Goal: Task Accomplishment & Management: Manage account settings

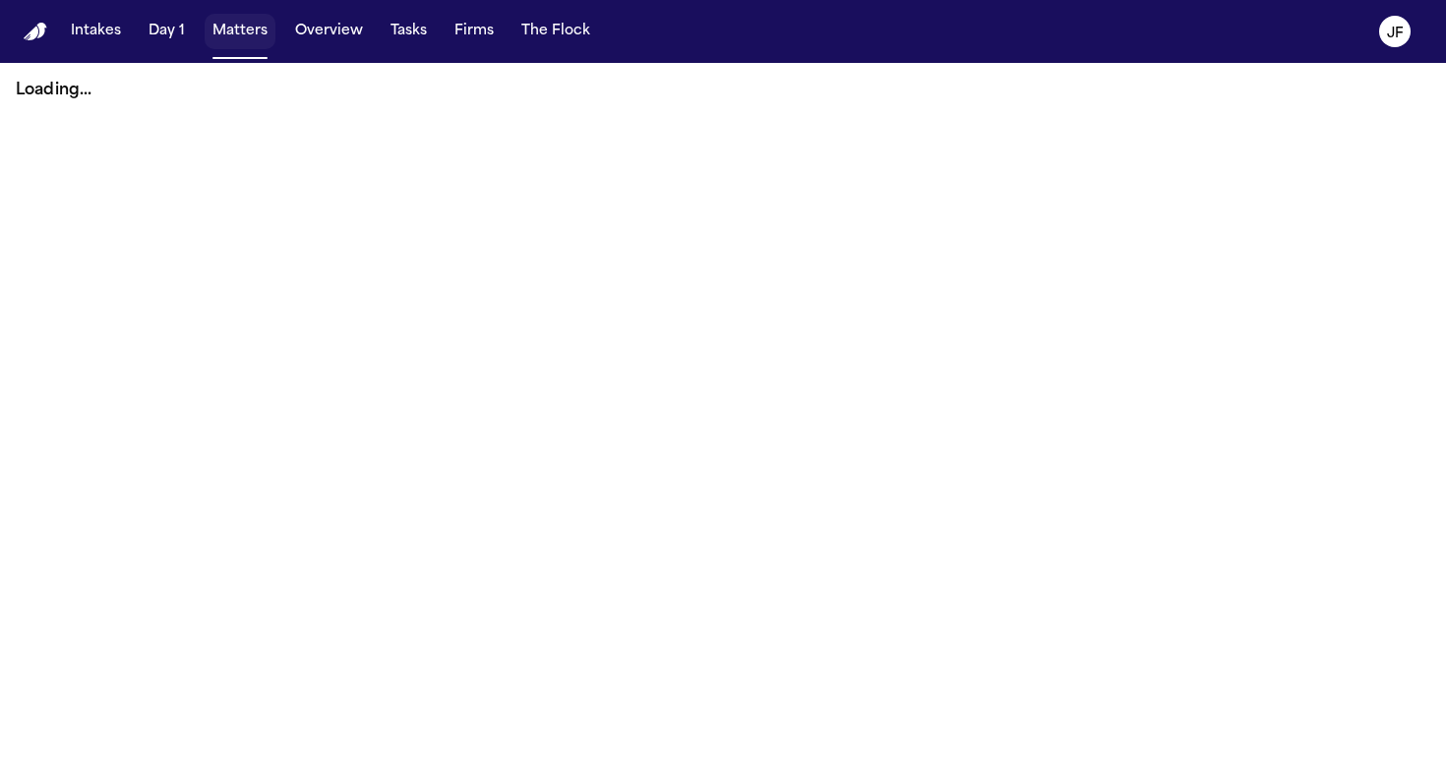
click at [230, 40] on button "Matters" at bounding box center [240, 31] width 71 height 35
click at [243, 40] on button "Matters" at bounding box center [240, 31] width 71 height 35
click at [245, 36] on button "Matters" at bounding box center [240, 31] width 71 height 35
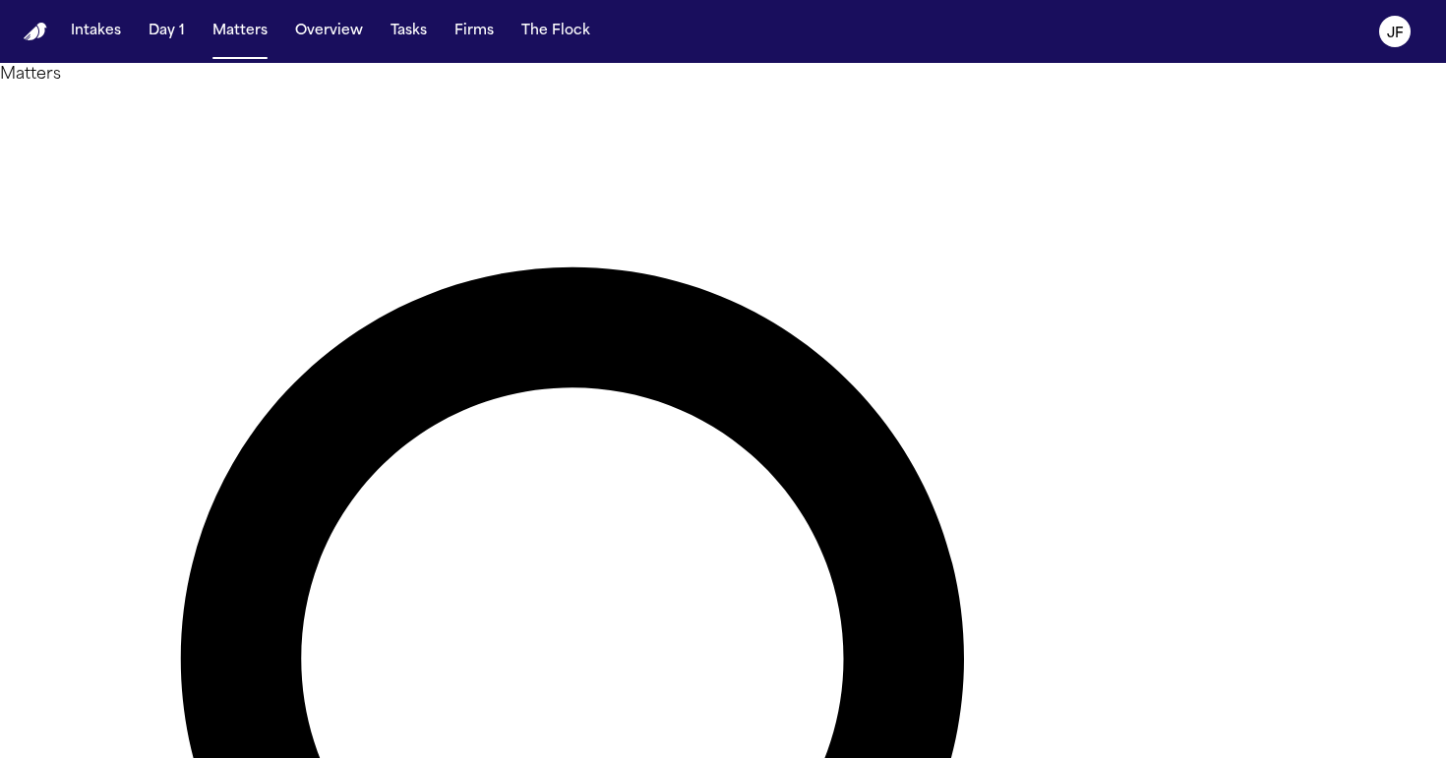
type input "*******"
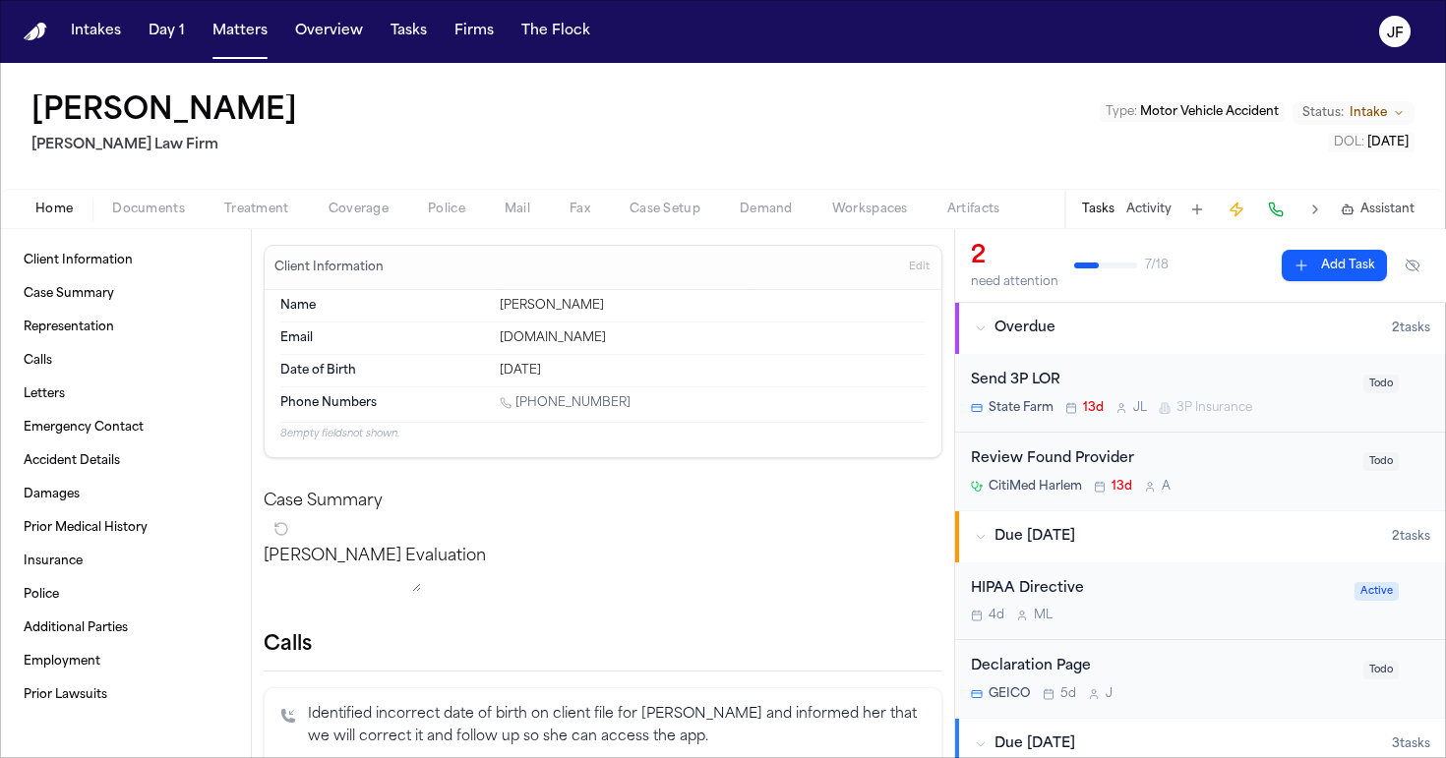
click at [353, 202] on span "Coverage" at bounding box center [359, 210] width 60 height 16
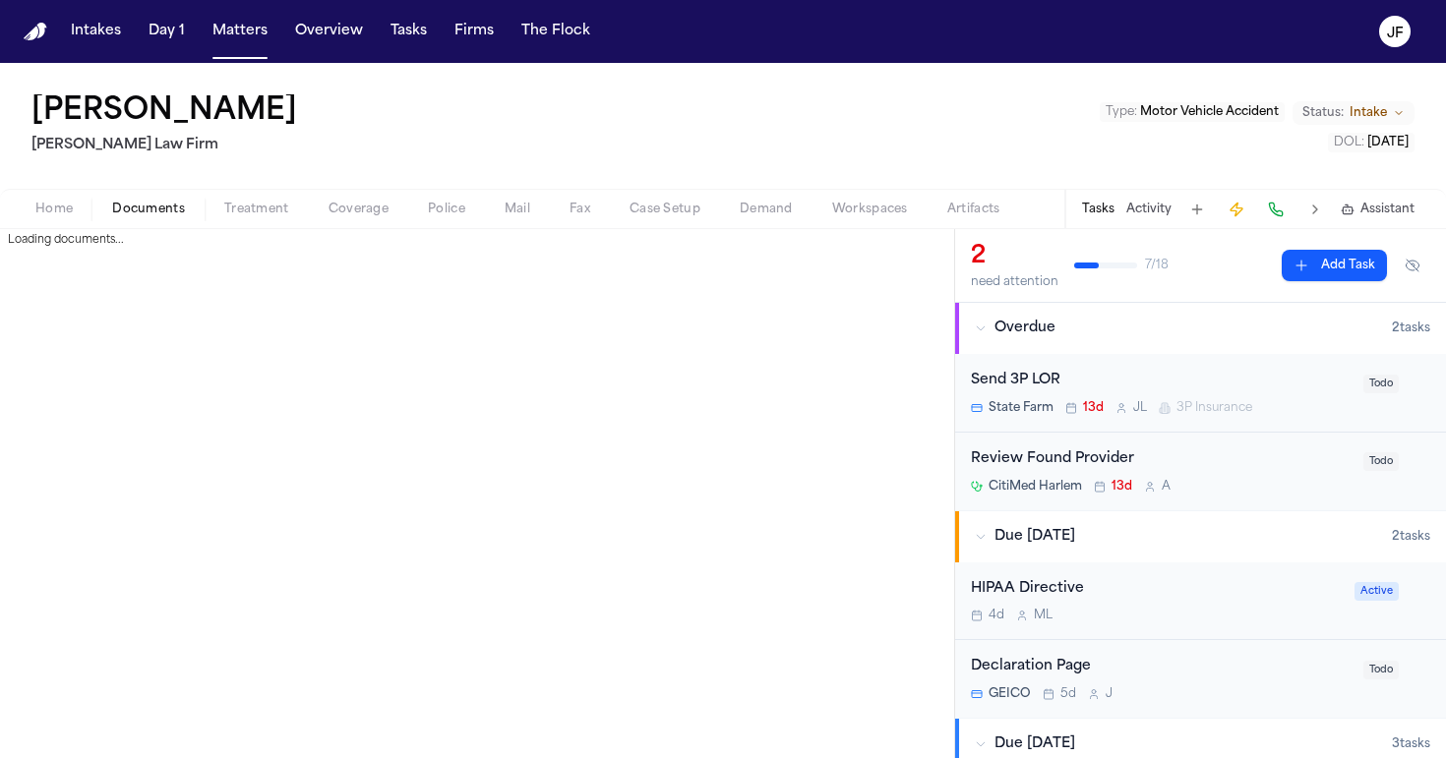
click at [146, 209] on span "Documents" at bounding box center [148, 210] width 73 height 16
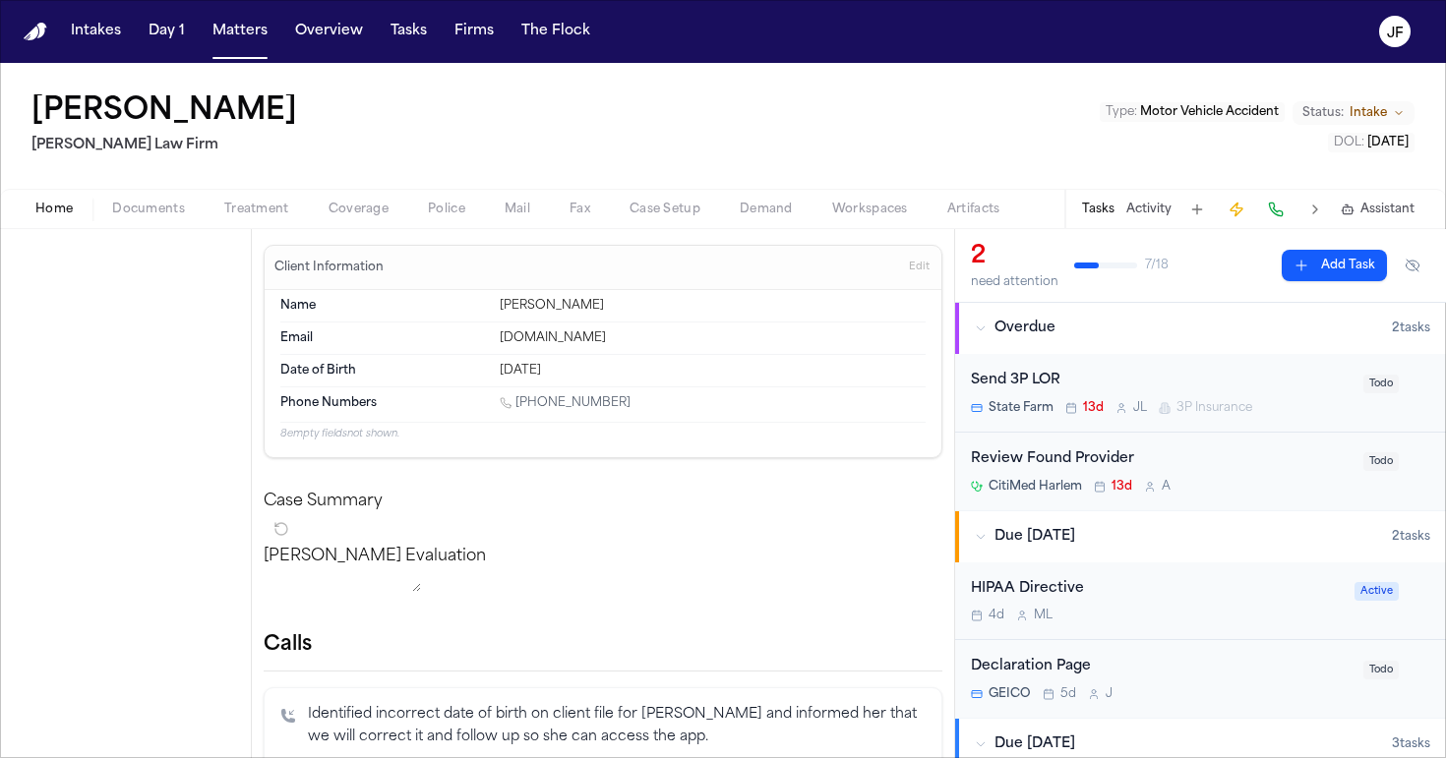
click at [53, 212] on span "Home" at bounding box center [53, 210] width 37 height 16
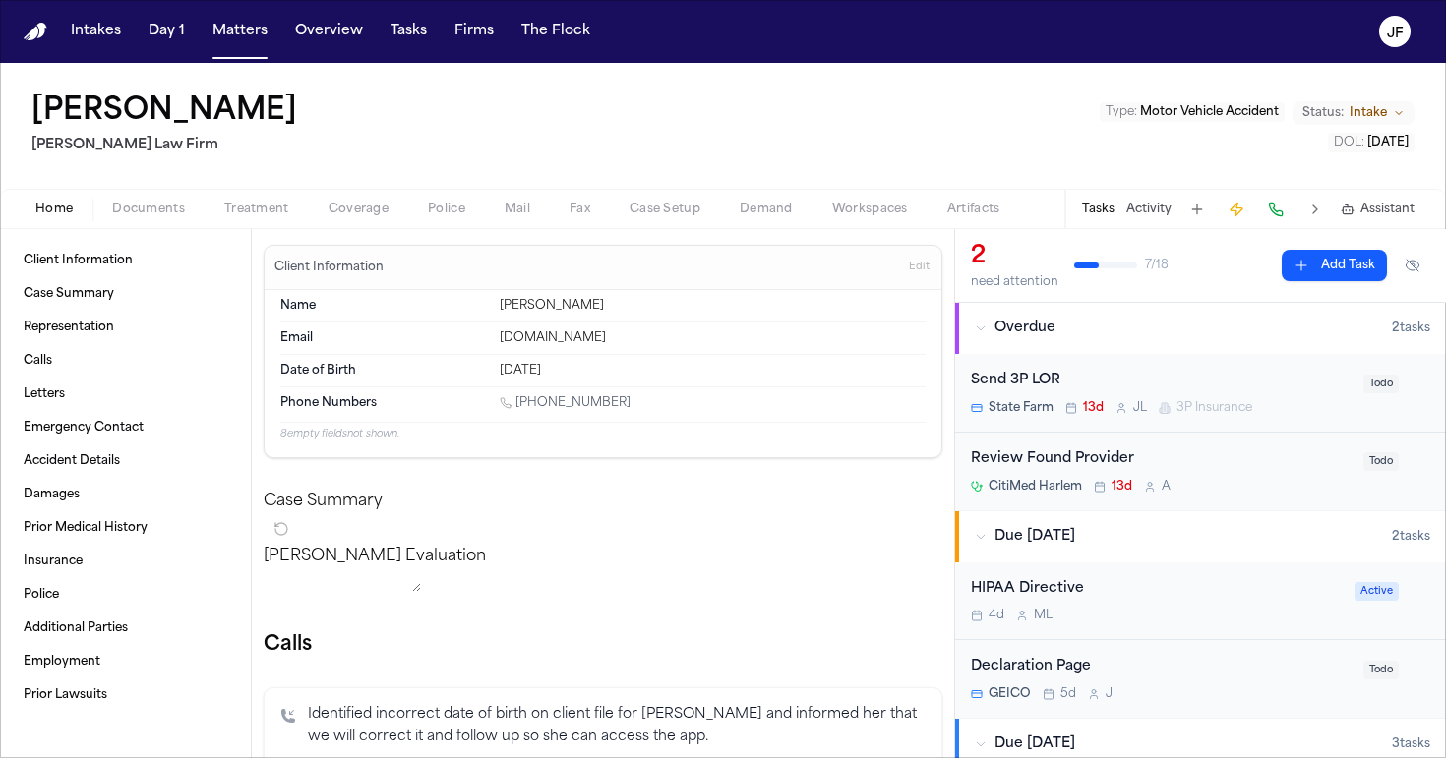
click at [988, 2] on nav "Intakes Day 1 Matters Overview Tasks Firms The [PERSON_NAME]" at bounding box center [723, 31] width 1446 height 63
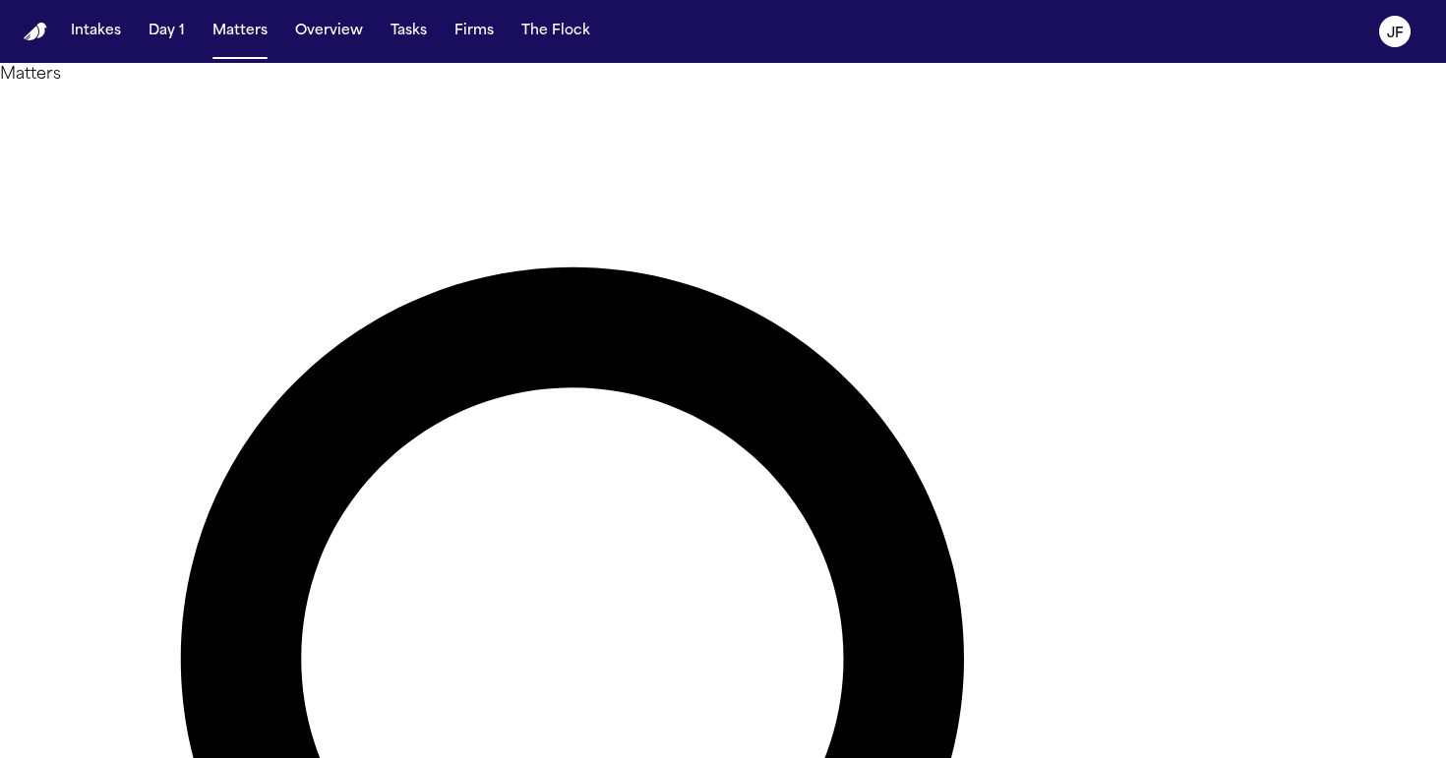
type input "**********"
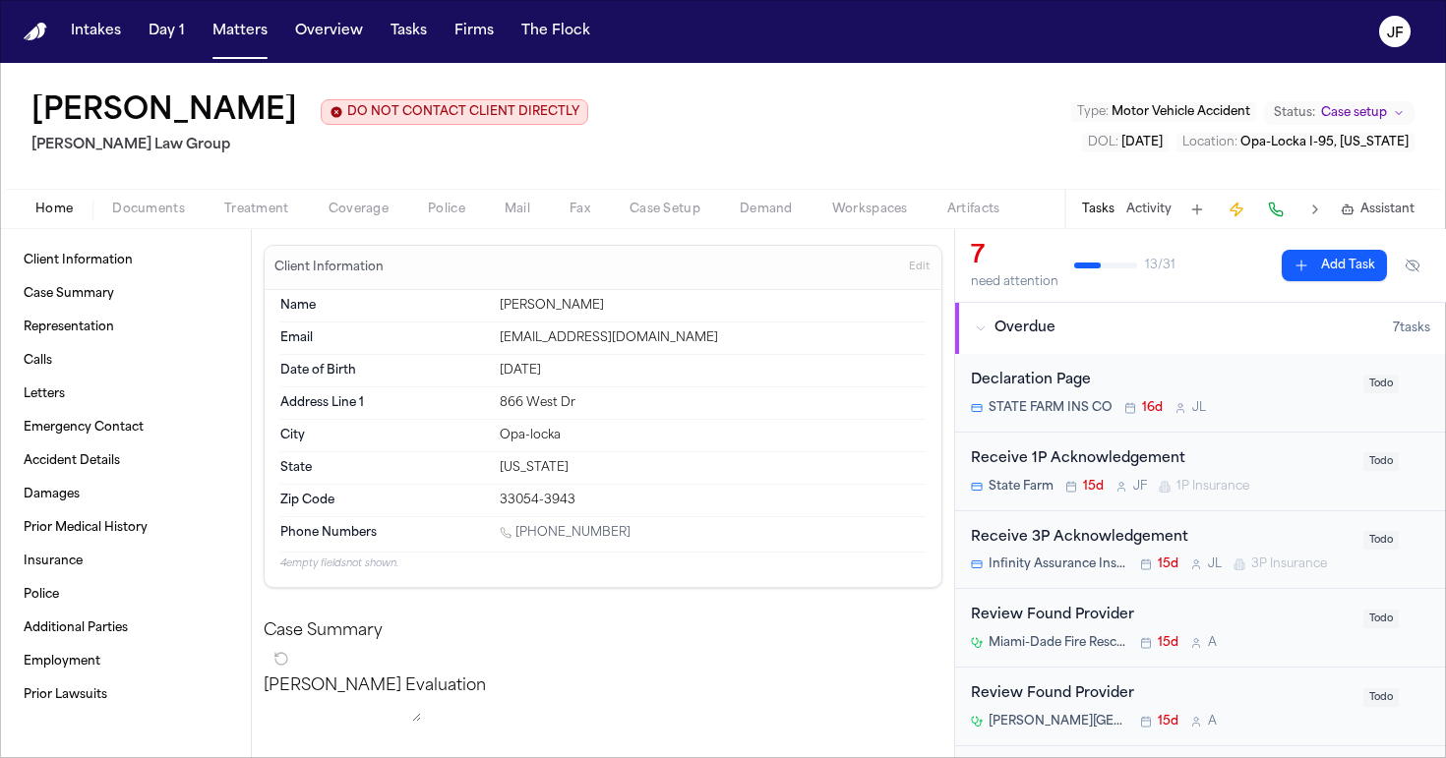
click at [153, 217] on span "Documents" at bounding box center [148, 210] width 73 height 16
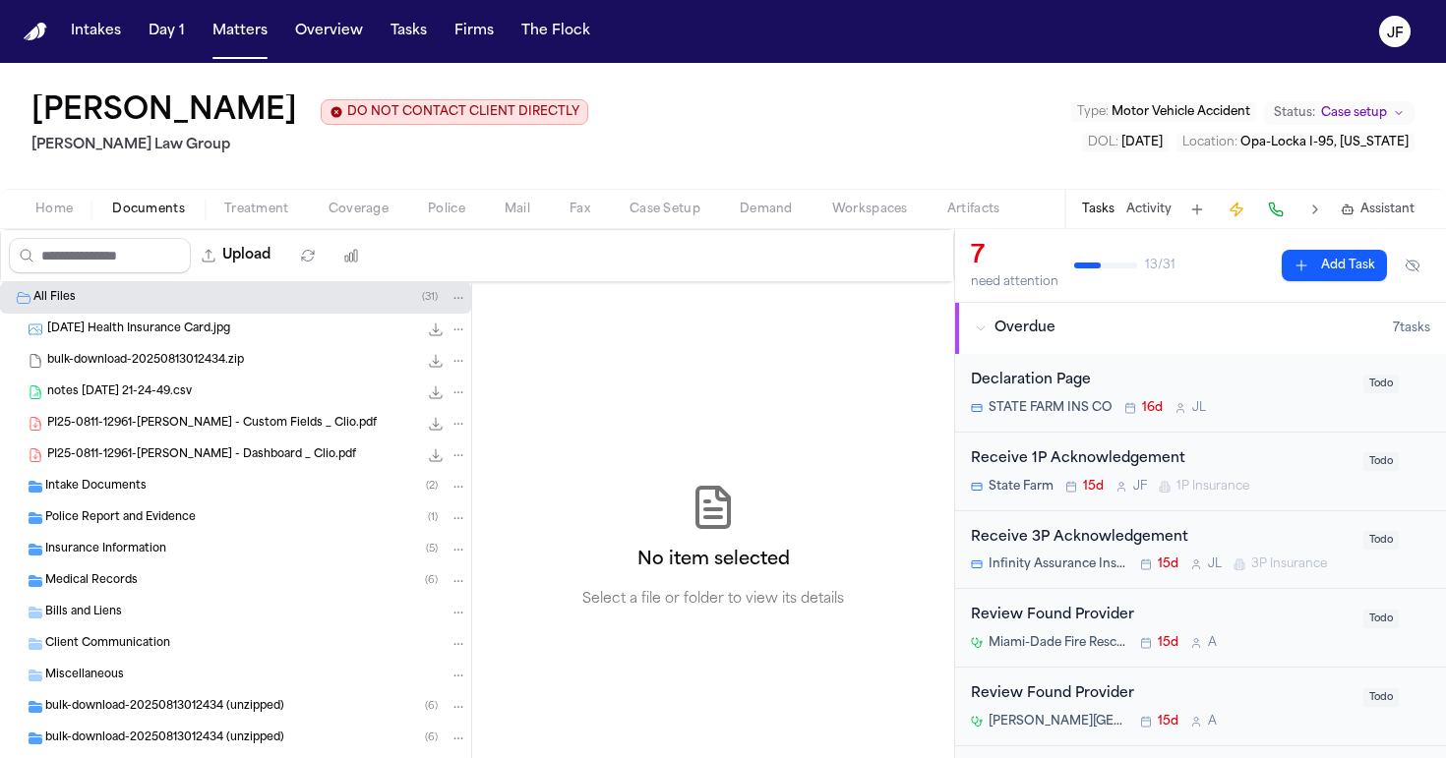
click at [190, 558] on div "Insurance Information ( 5 )" at bounding box center [256, 550] width 422 height 18
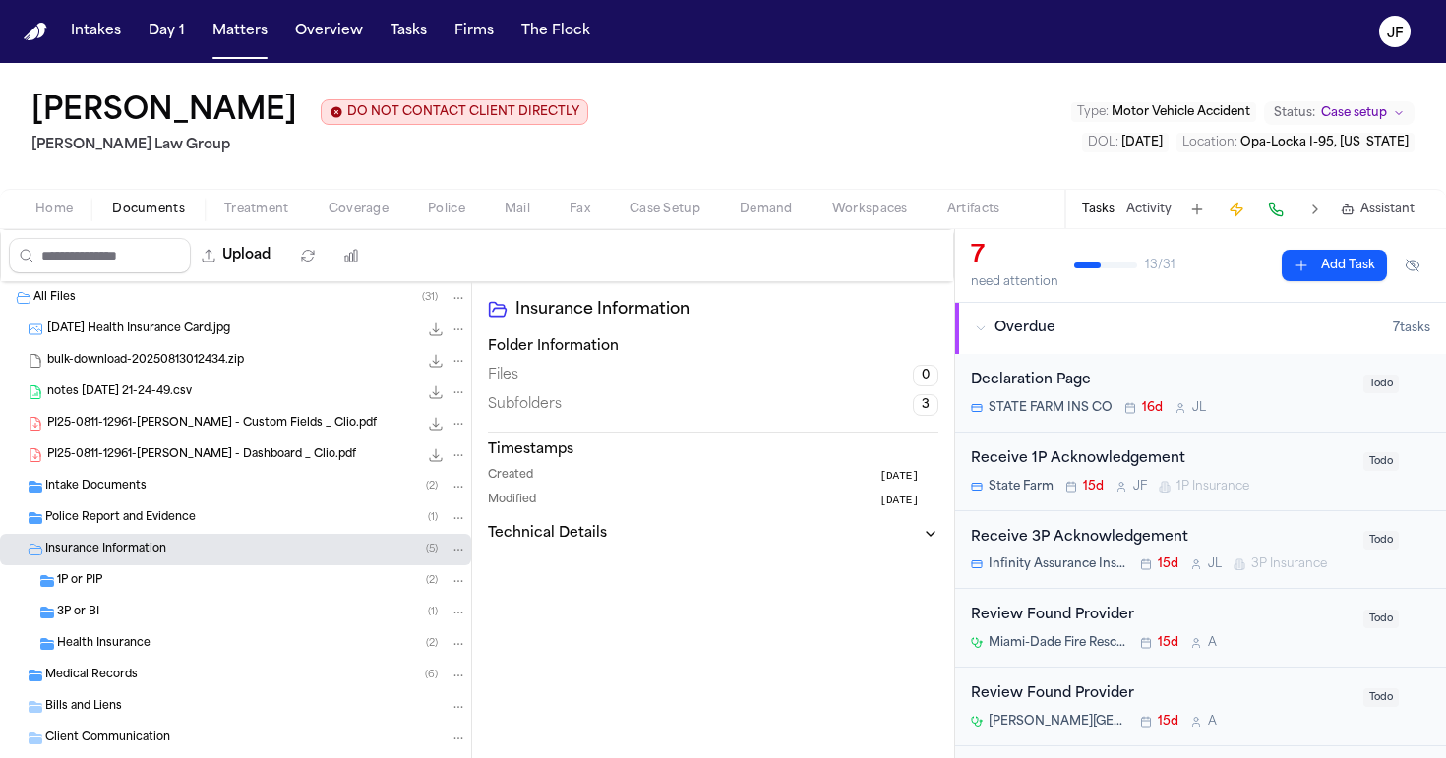
click at [190, 576] on div "1P or PIP ( 2 )" at bounding box center [262, 582] width 410 height 18
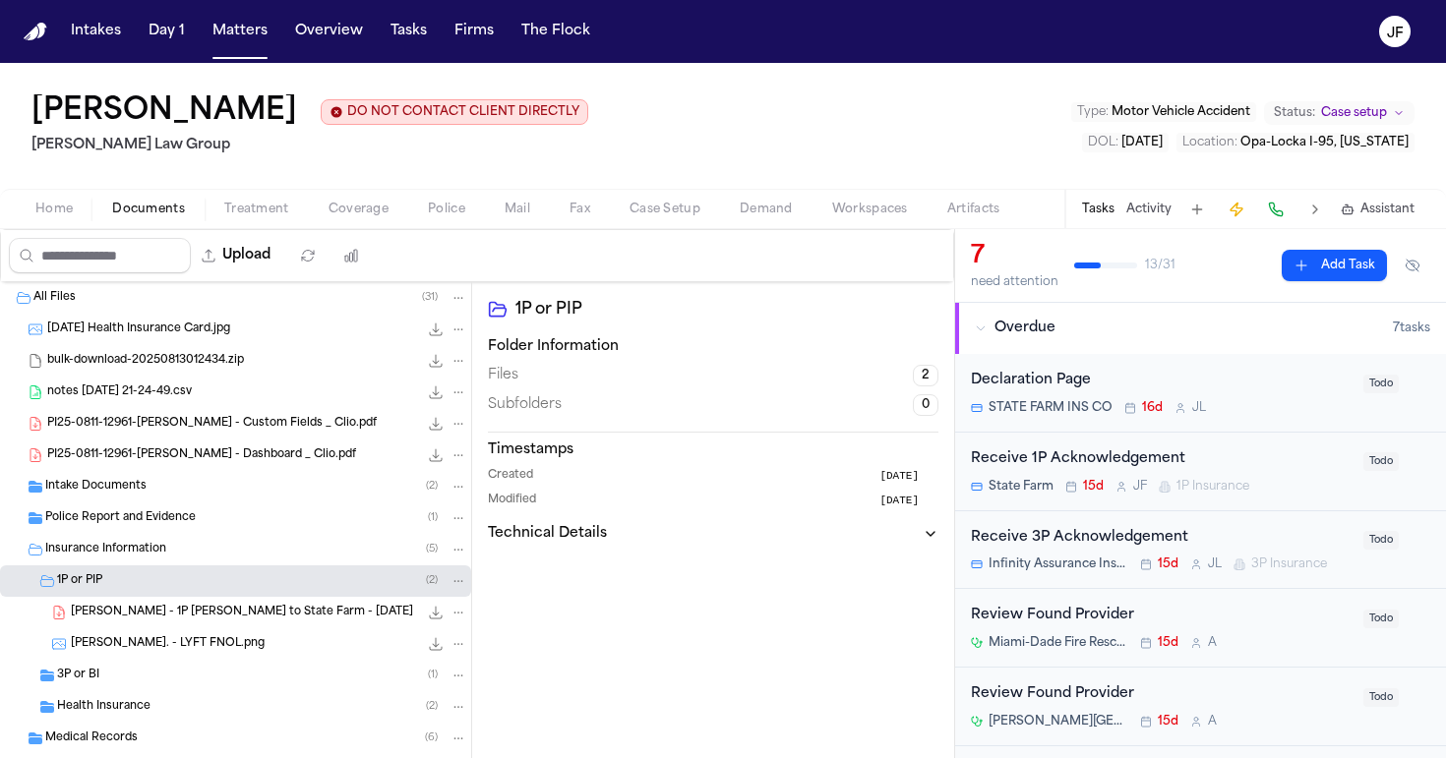
click at [166, 663] on div "3P or BI ( 1 )" at bounding box center [235, 675] width 471 height 31
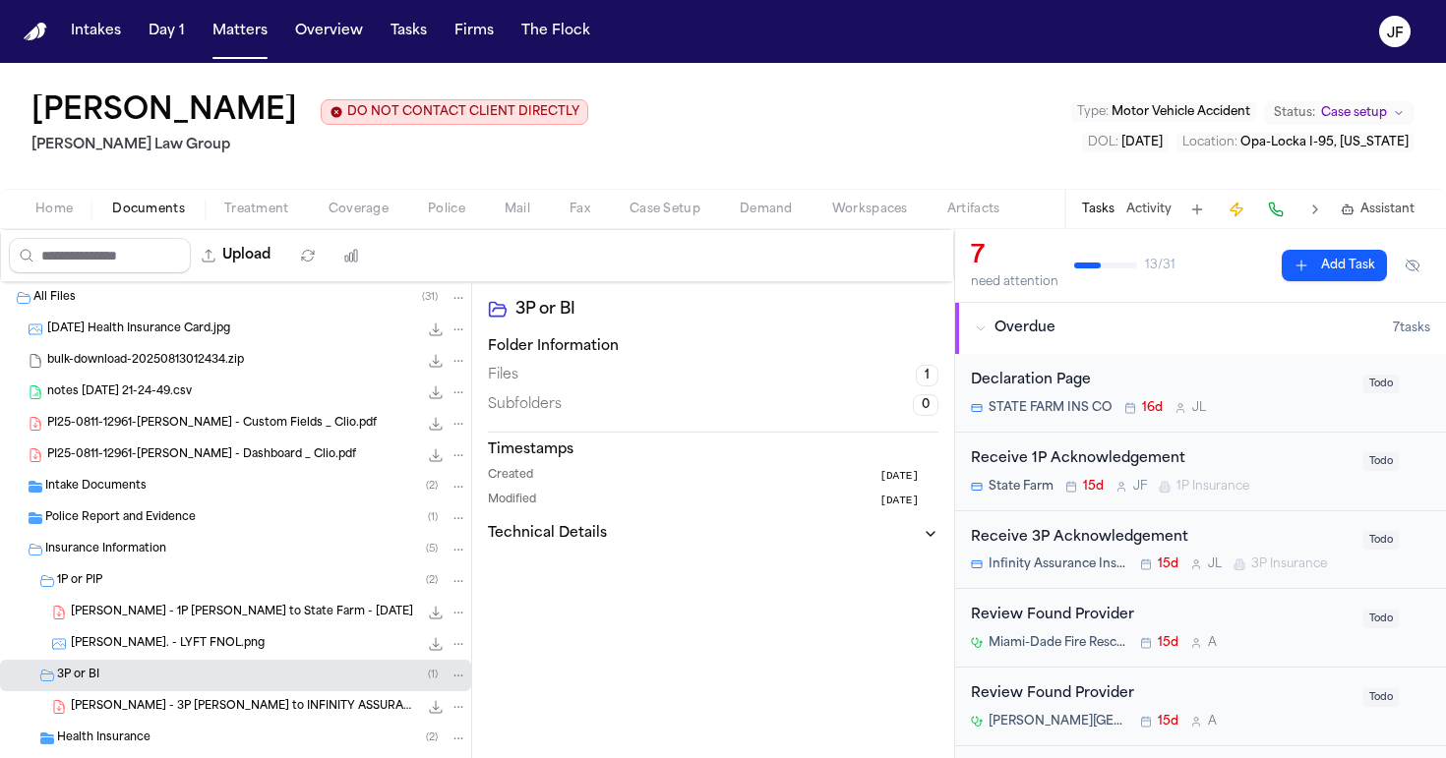
click at [308, 588] on div "1P or PIP ( 2 )" at bounding box center [262, 582] width 410 height 18
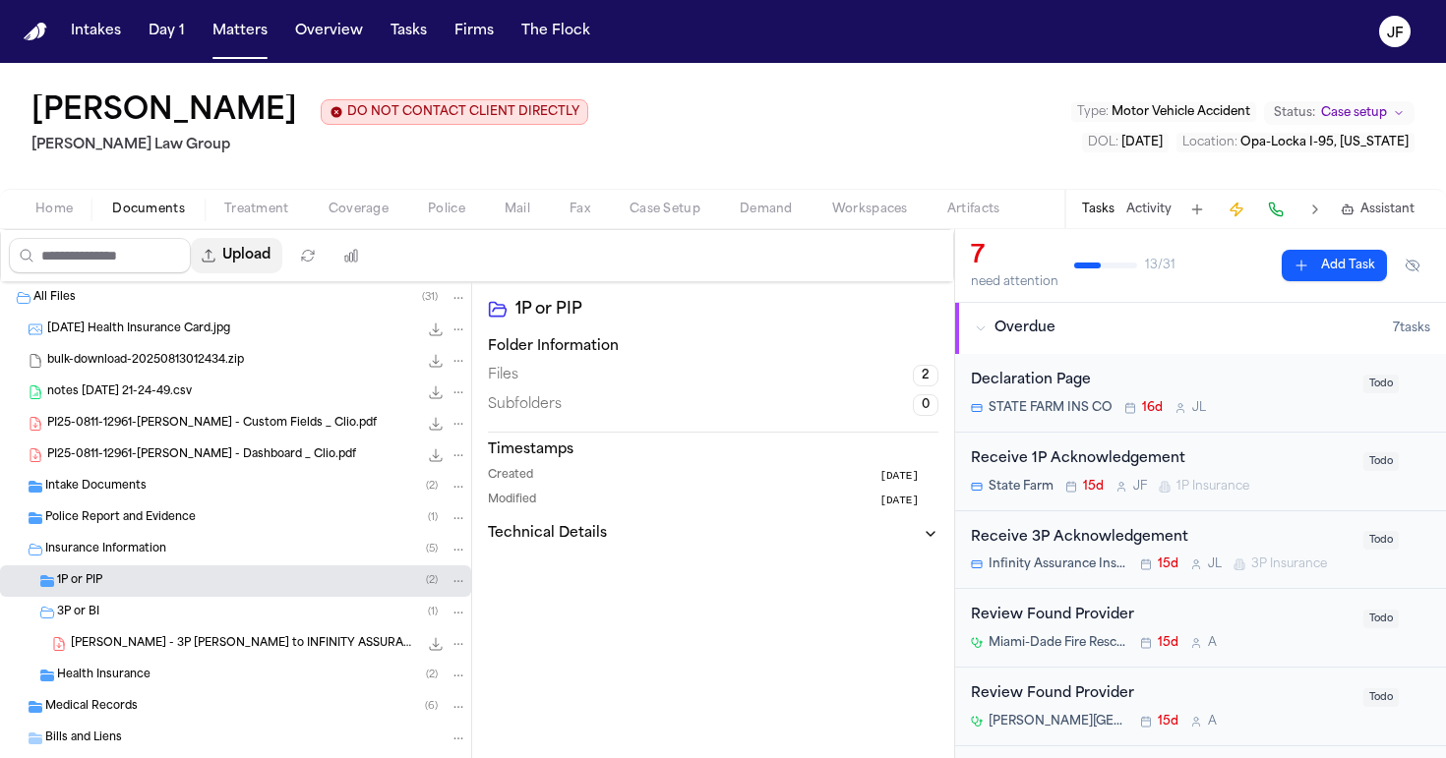
click at [282, 259] on button "Upload" at bounding box center [236, 255] width 91 height 35
select select "**********"
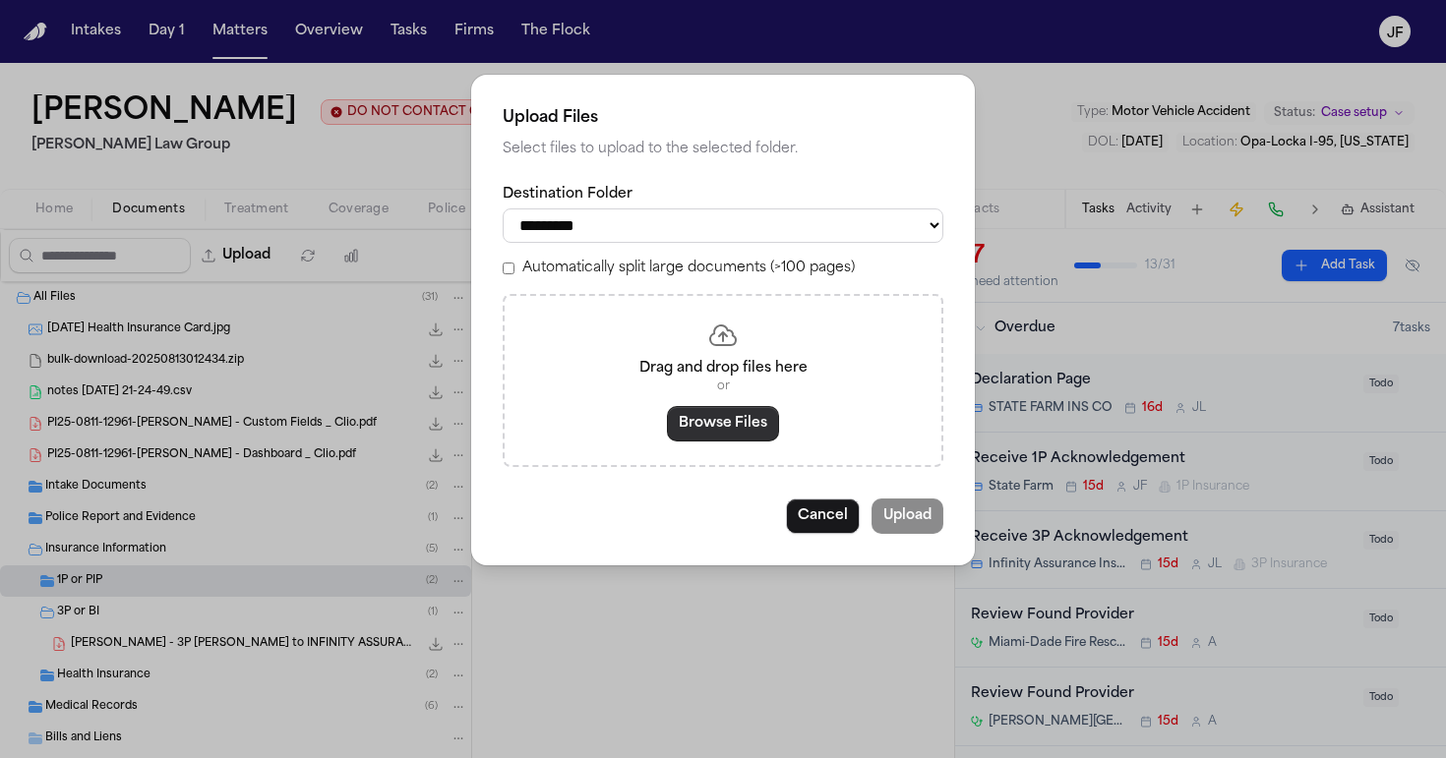
click at [681, 416] on button "Browse Files" at bounding box center [723, 423] width 112 height 35
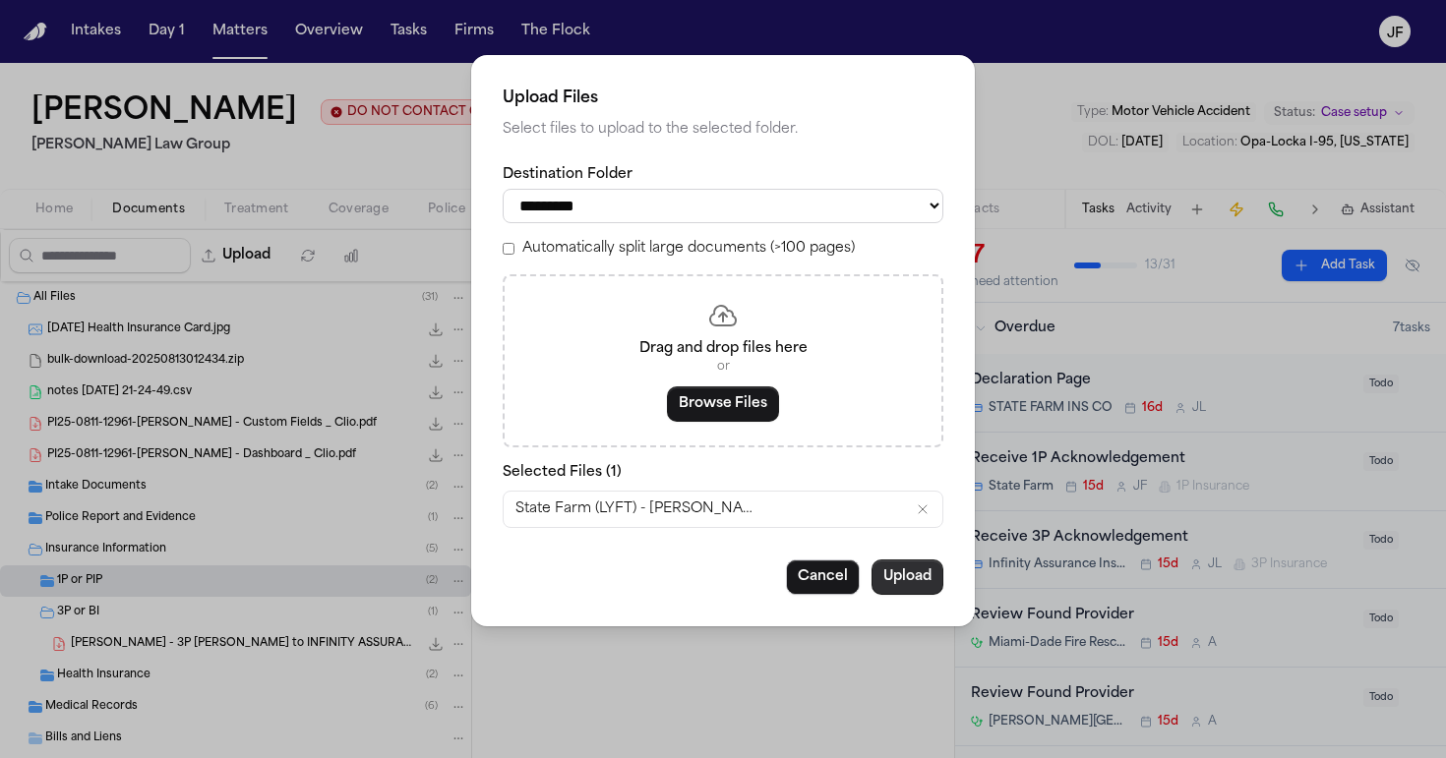
click at [905, 573] on button "Upload" at bounding box center [908, 577] width 72 height 35
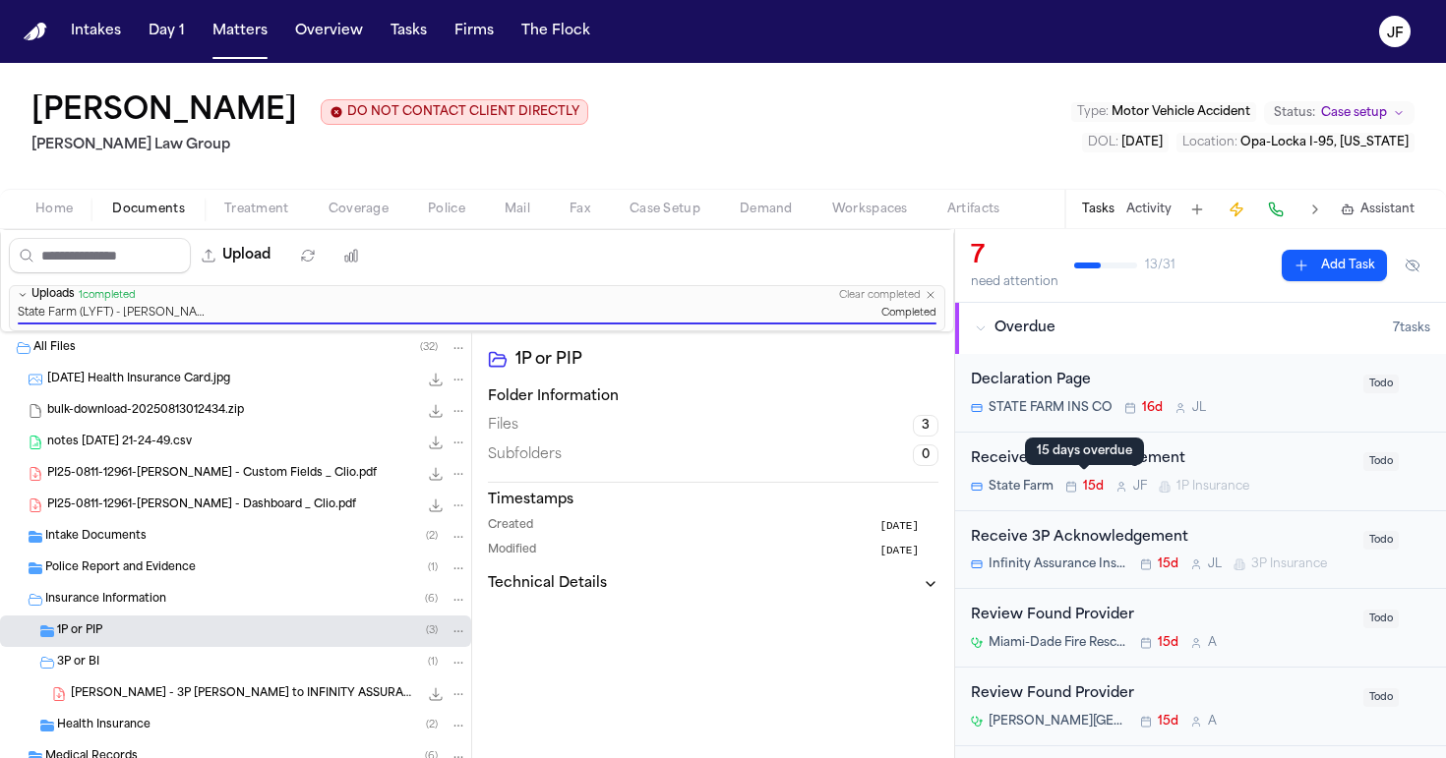
click at [1081, 473] on span at bounding box center [1084, 470] width 10 height 10
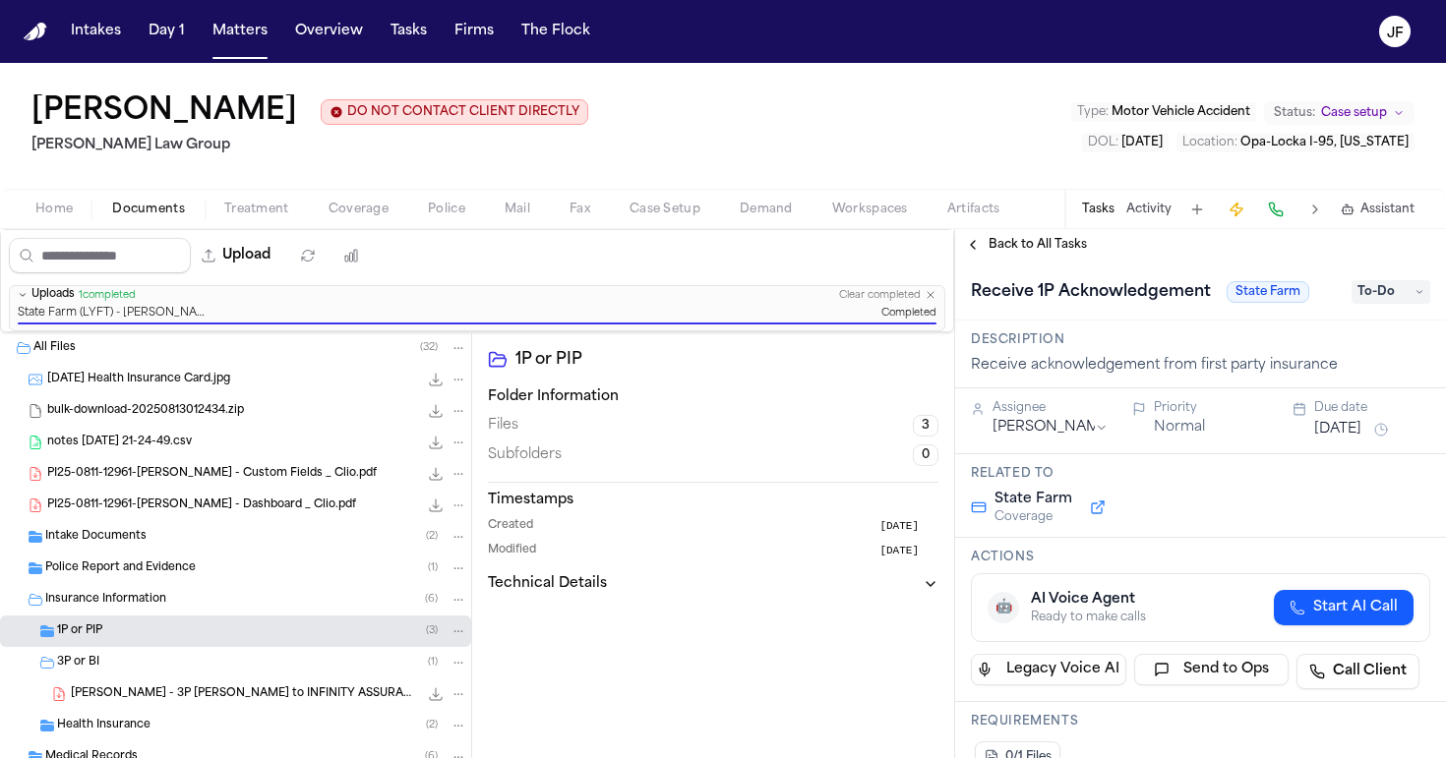
click at [1364, 287] on span "To-Do" at bounding box center [1391, 292] width 79 height 24
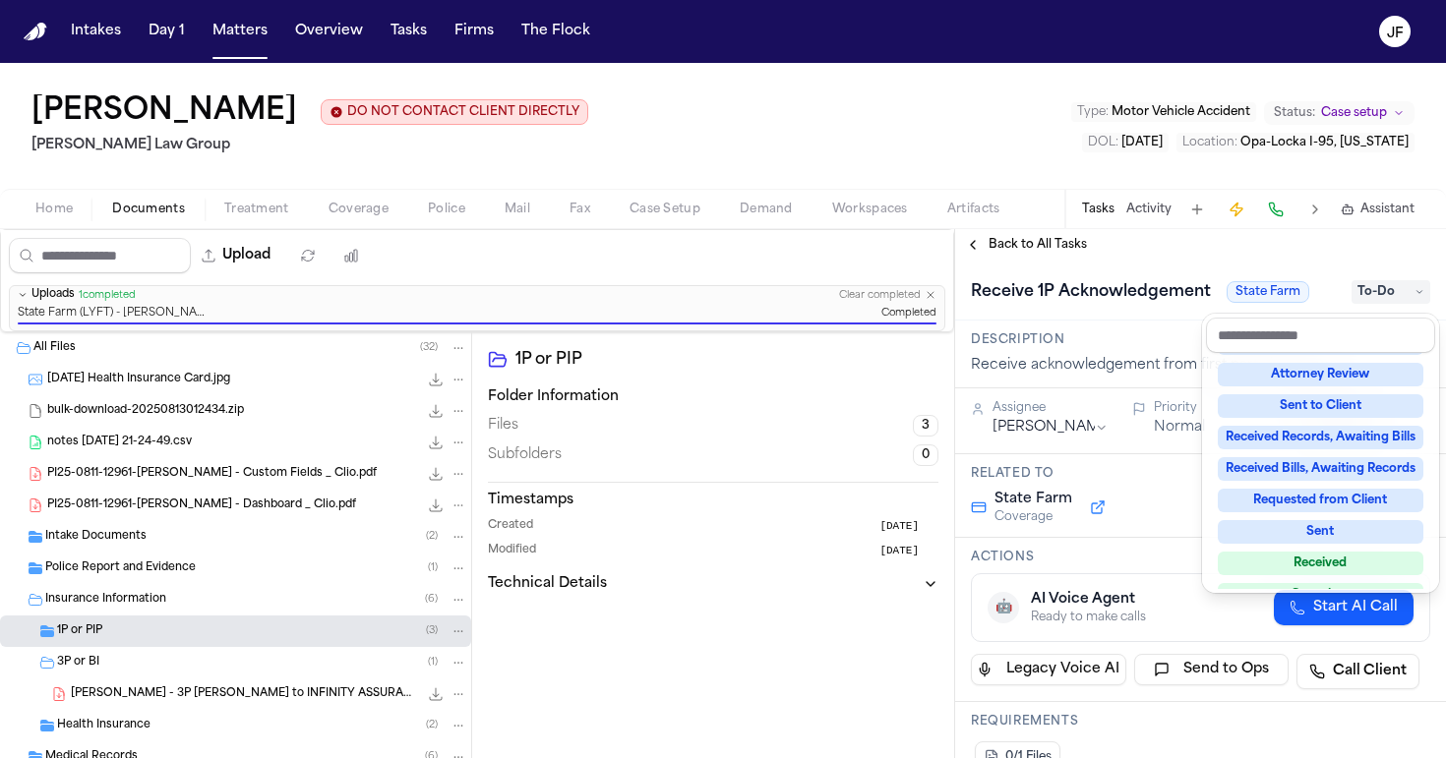
scroll to position [253, 0]
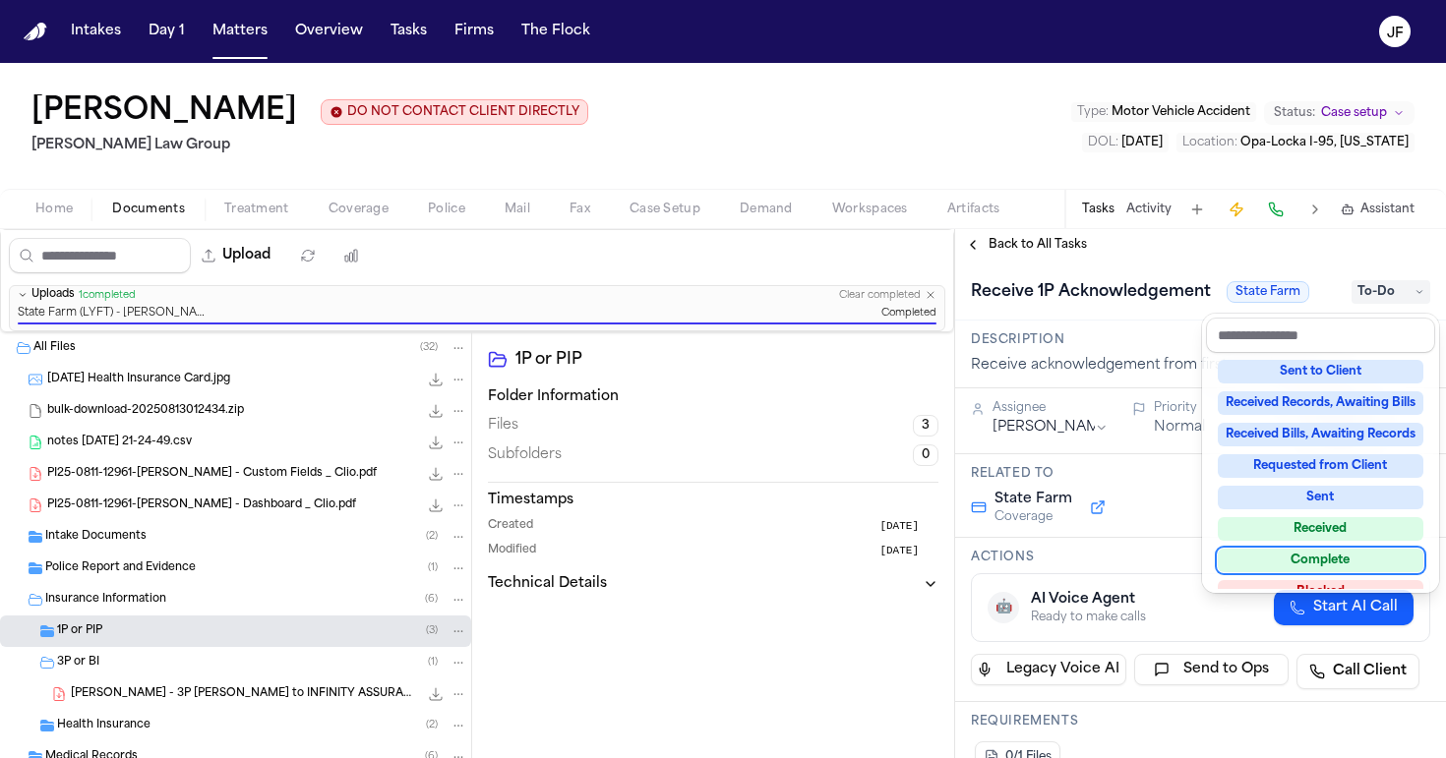
click at [1273, 559] on div "Complete" at bounding box center [1321, 561] width 206 height 24
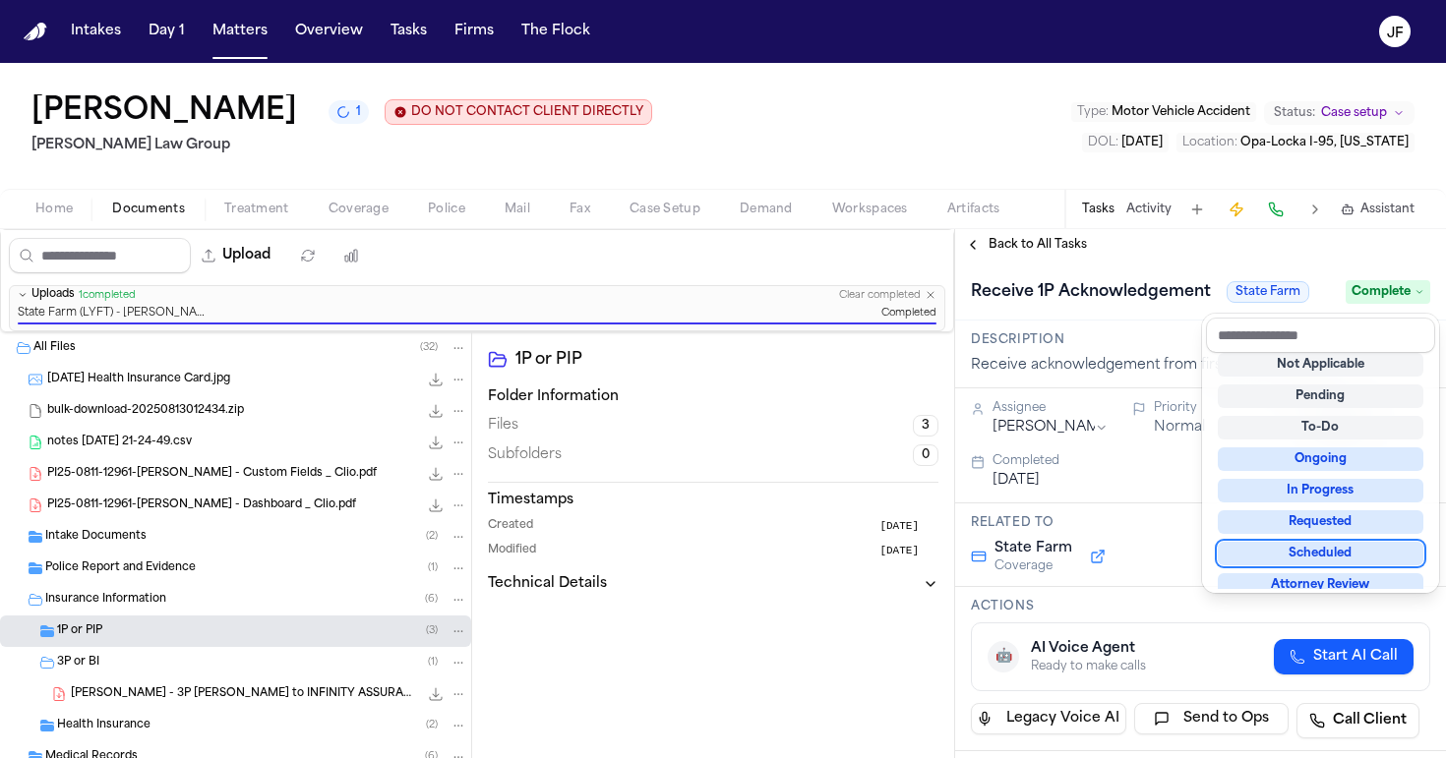
click at [1026, 244] on div "**********" at bounding box center [1200, 493] width 491 height 529
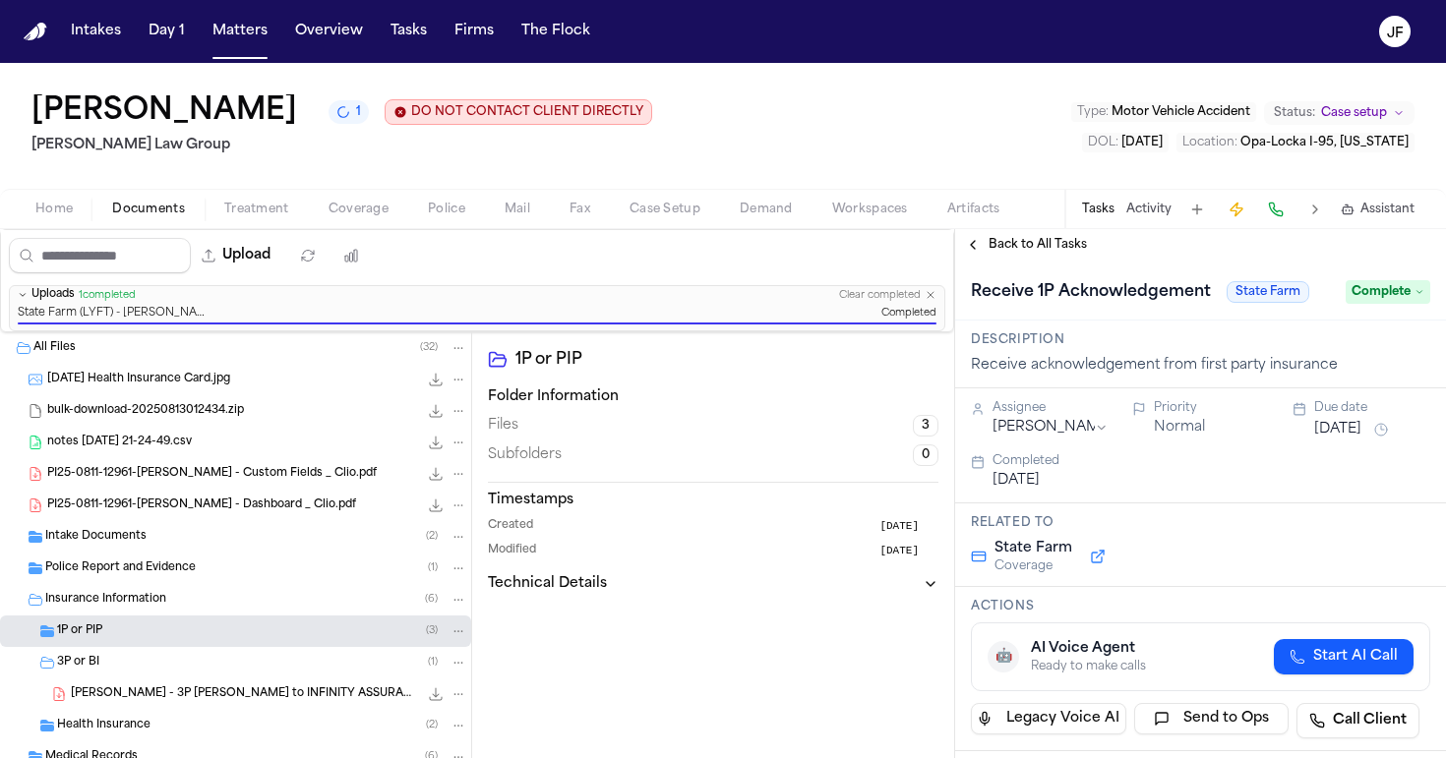
click at [1026, 244] on span "Back to All Tasks" at bounding box center [1038, 245] width 98 height 16
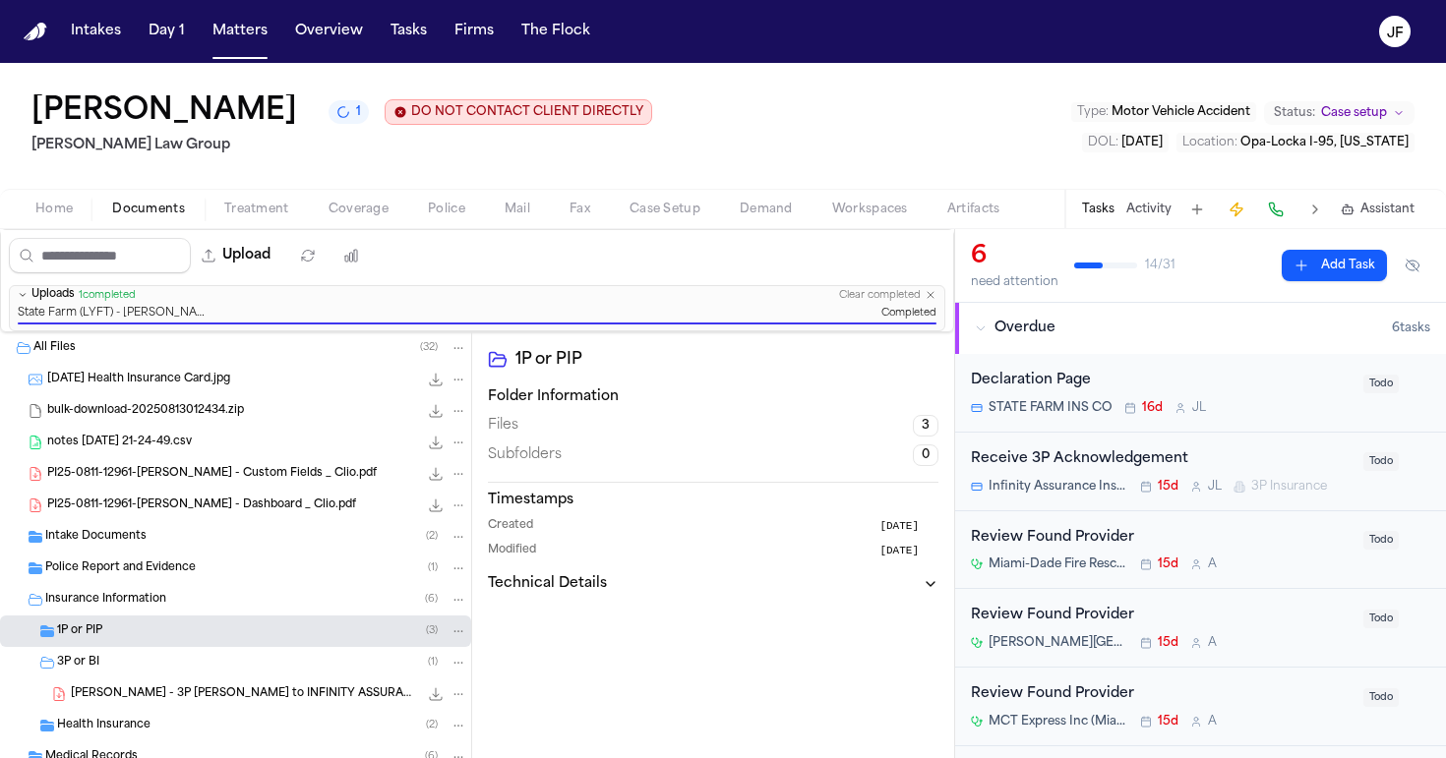
click at [801, 120] on div "Antwan Walker 1 DO NOT CONTACT CLIENT DIRECTLY DO NOT CONTACT Morgan Law Group …" at bounding box center [723, 126] width 1446 height 126
click at [128, 596] on span "Insurance Information" at bounding box center [105, 600] width 121 height 17
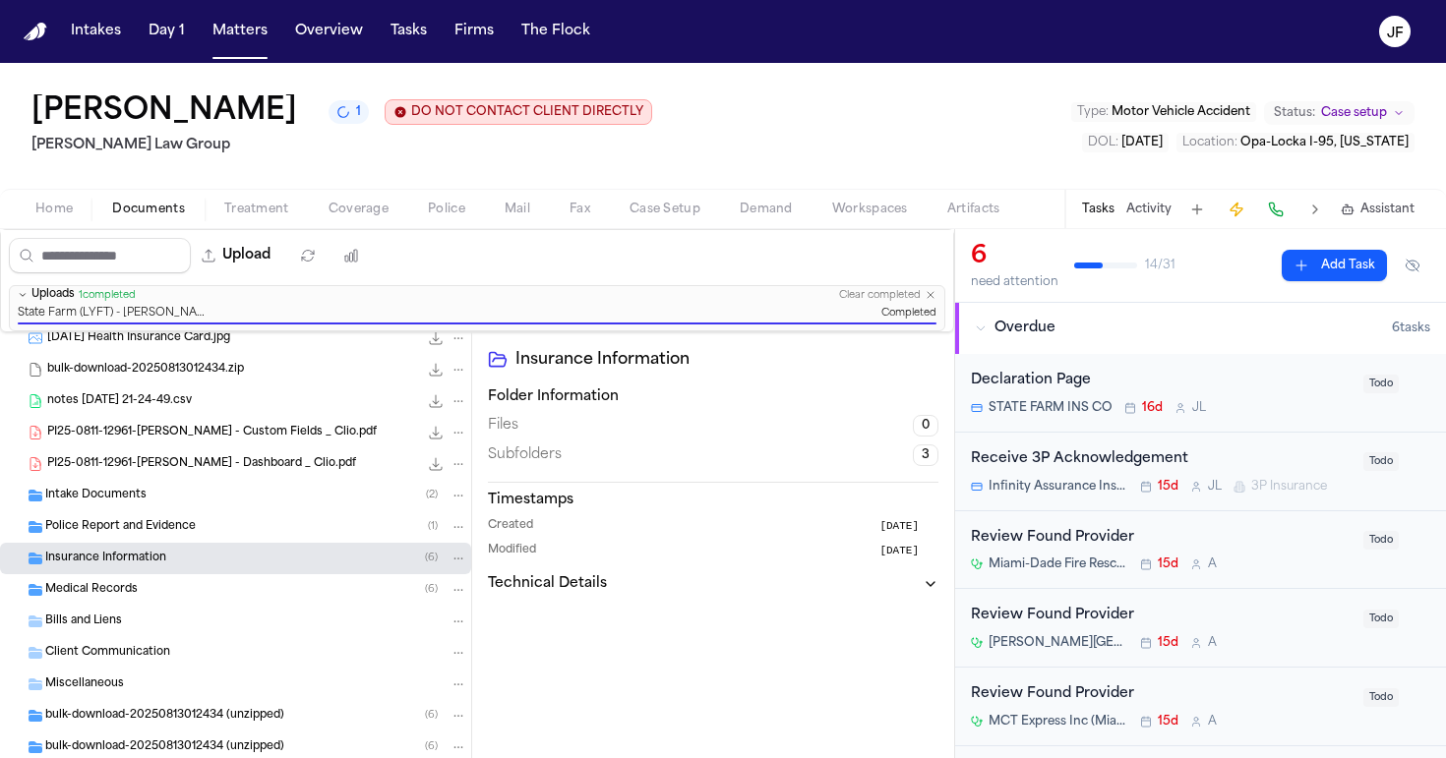
scroll to position [43, 0]
click at [231, 567] on div "Insurance Information ( 6 )" at bounding box center [235, 558] width 471 height 31
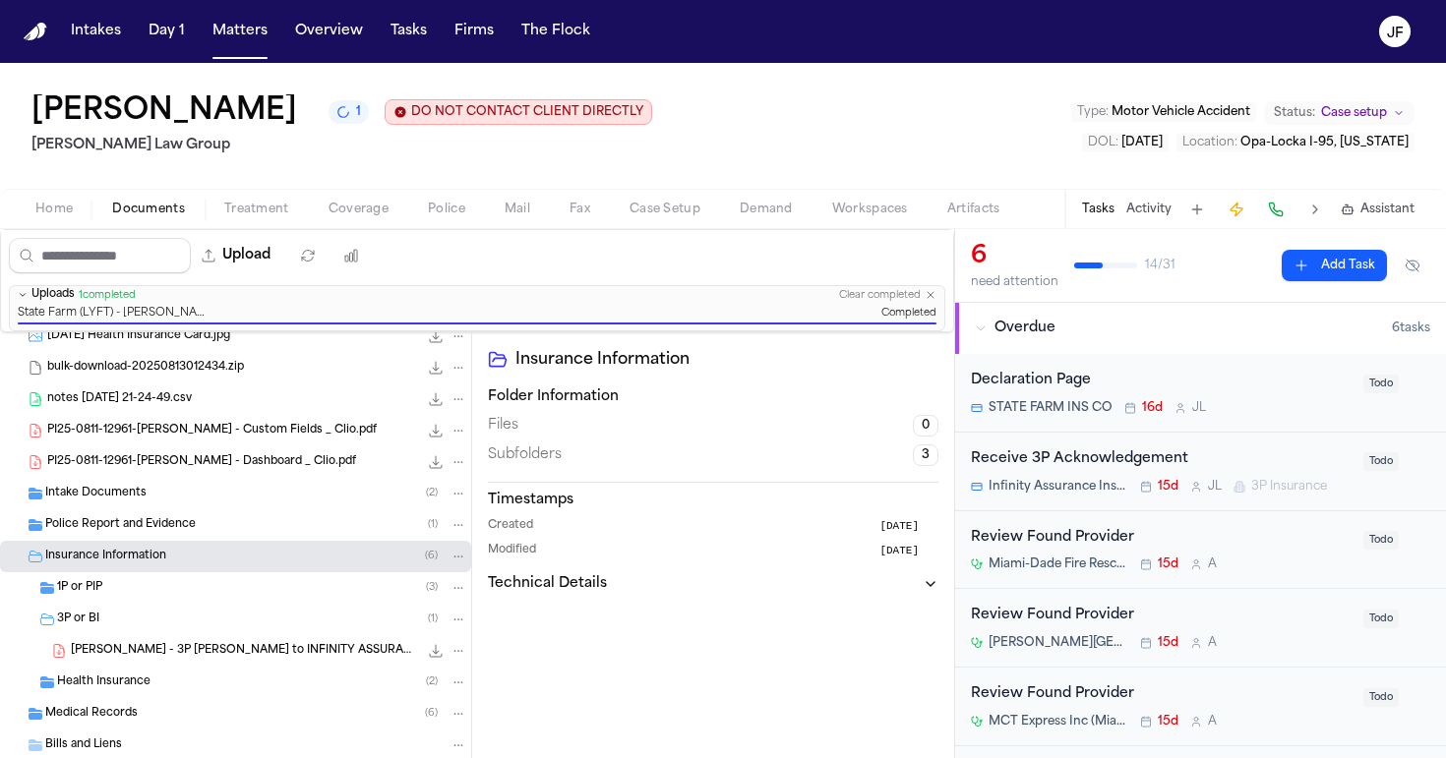
click at [231, 600] on div "1P or PIP ( 3 )" at bounding box center [235, 588] width 471 height 31
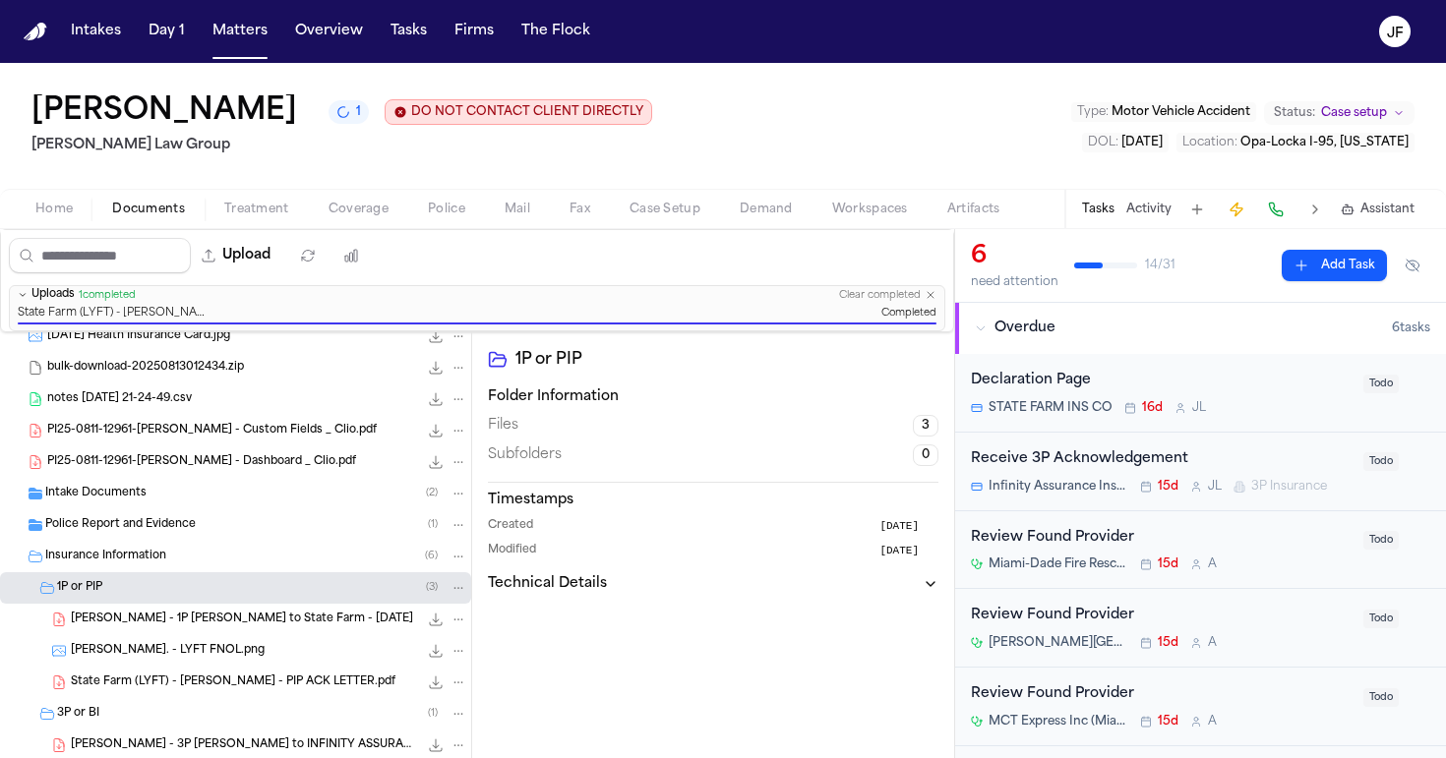
click at [254, 622] on span "A. Walker - 1P LOR to State Farm - 8.28.25" at bounding box center [242, 620] width 342 height 17
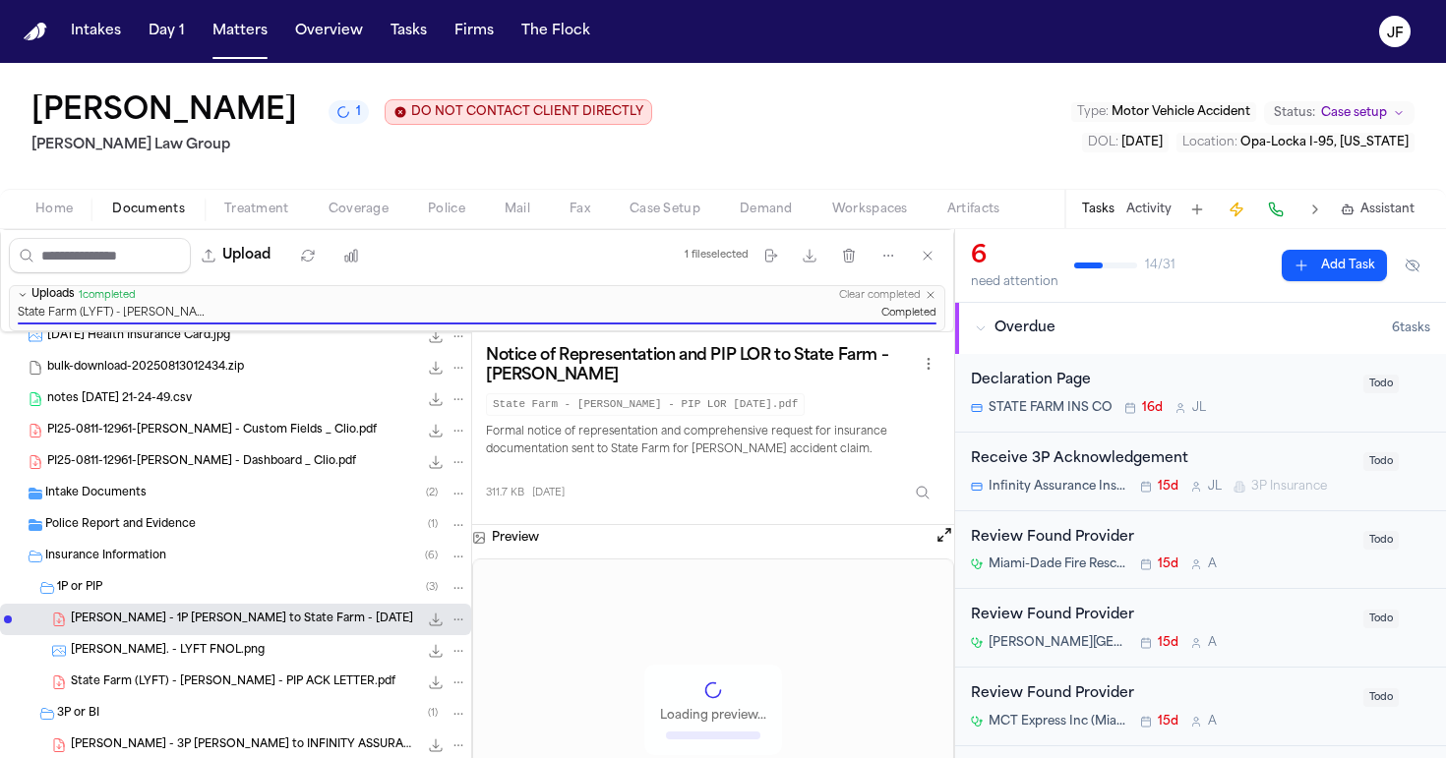
click at [255, 683] on span "State Farm (LYFT) - Antwan Walker - PIP ACK LETTER.pdf" at bounding box center [233, 683] width 325 height 17
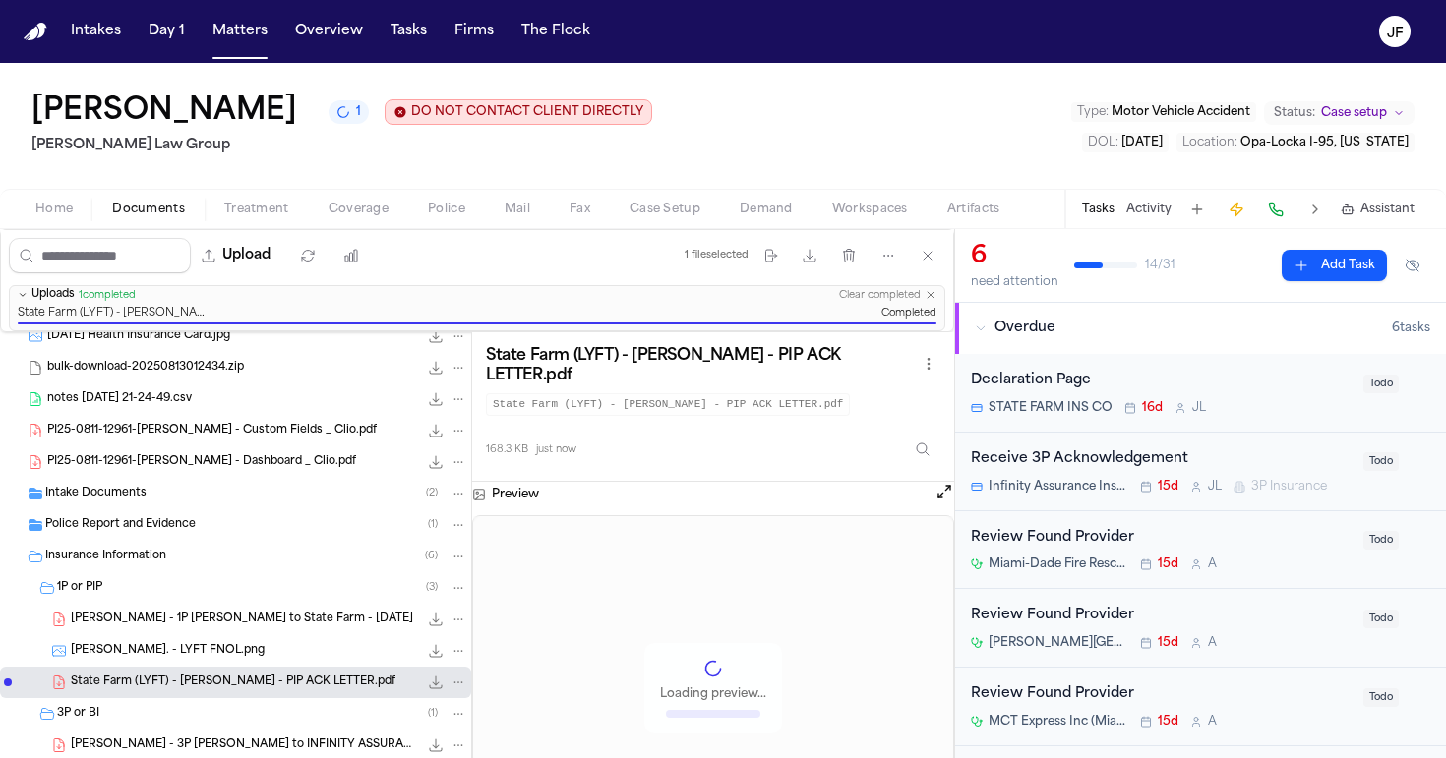
click at [428, 688] on icon "File: State Farm (LYFT) - Antwan Walker - PIP ACK LETTER.pdf" at bounding box center [436, 683] width 16 height 16
click at [1115, 6] on nav "Intakes Day 1 Matters Overview Tasks Firms The [PERSON_NAME]" at bounding box center [723, 31] width 1446 height 63
click at [1115, 0] on html "Intakes Day 1 Matters Overview Tasks Firms The Flock JF Antwan Walker 3 DO NOT …" at bounding box center [723, 379] width 1446 height 758
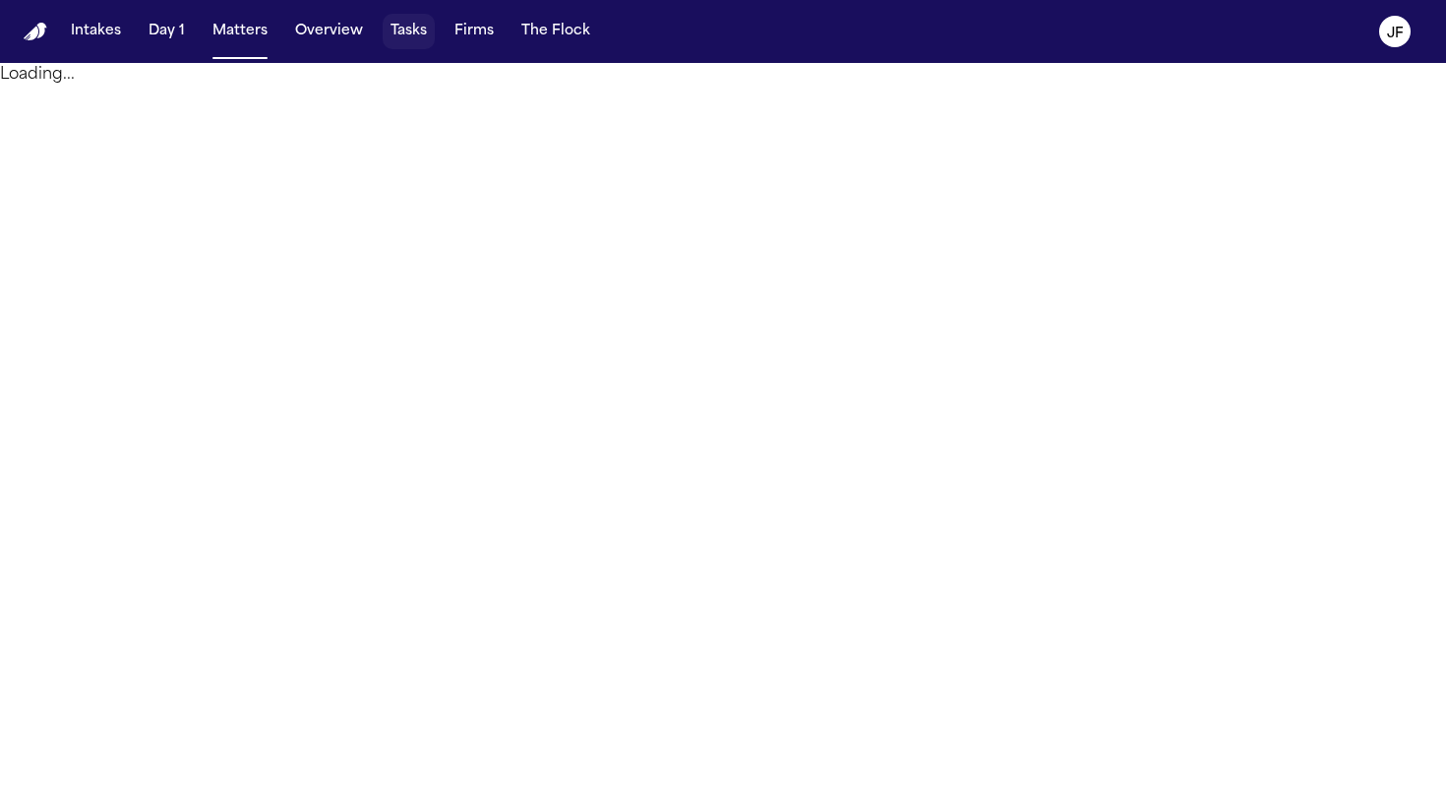
click at [388, 38] on button "Tasks" at bounding box center [409, 31] width 52 height 35
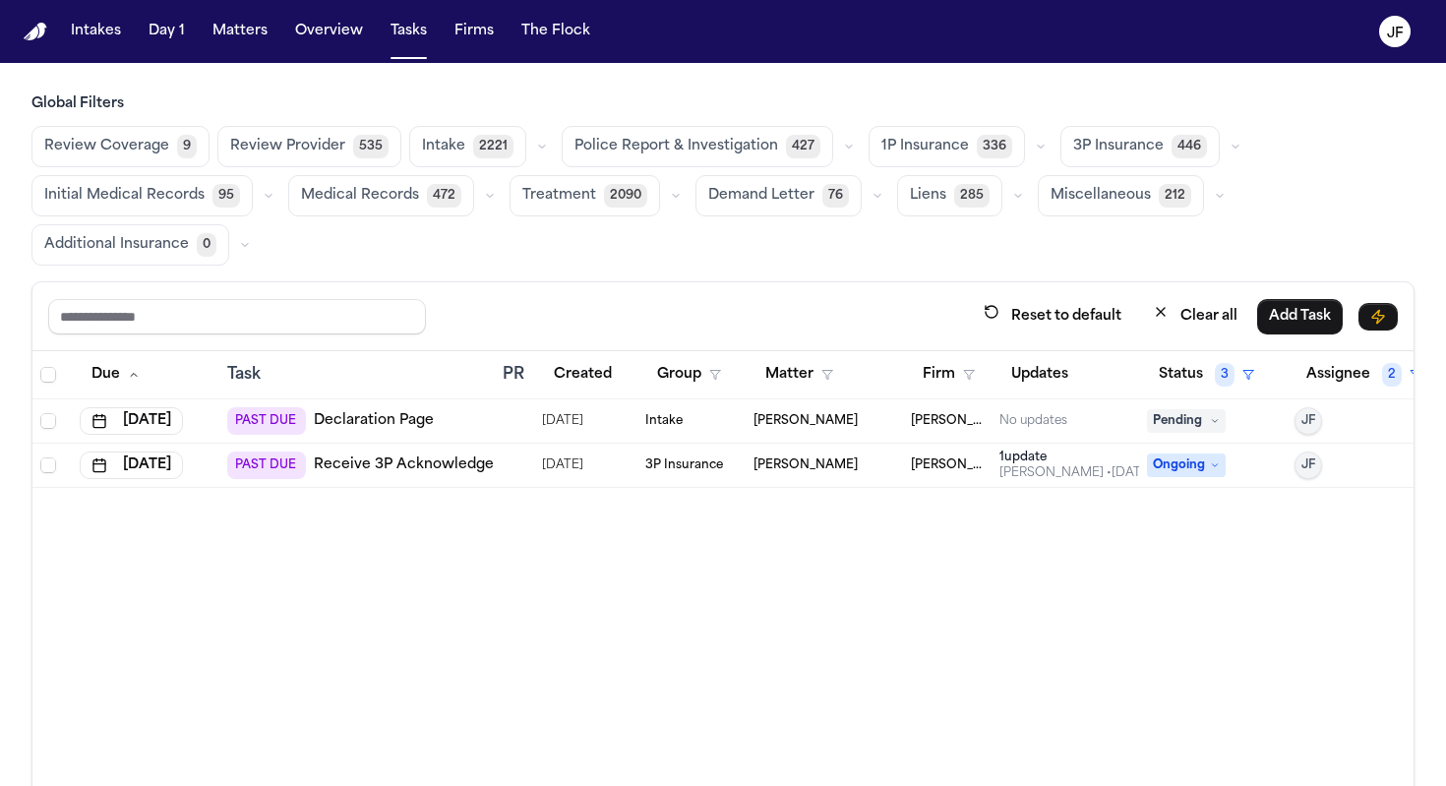
click at [683, 144] on span "Police Report & Investigation" at bounding box center [676, 147] width 204 height 20
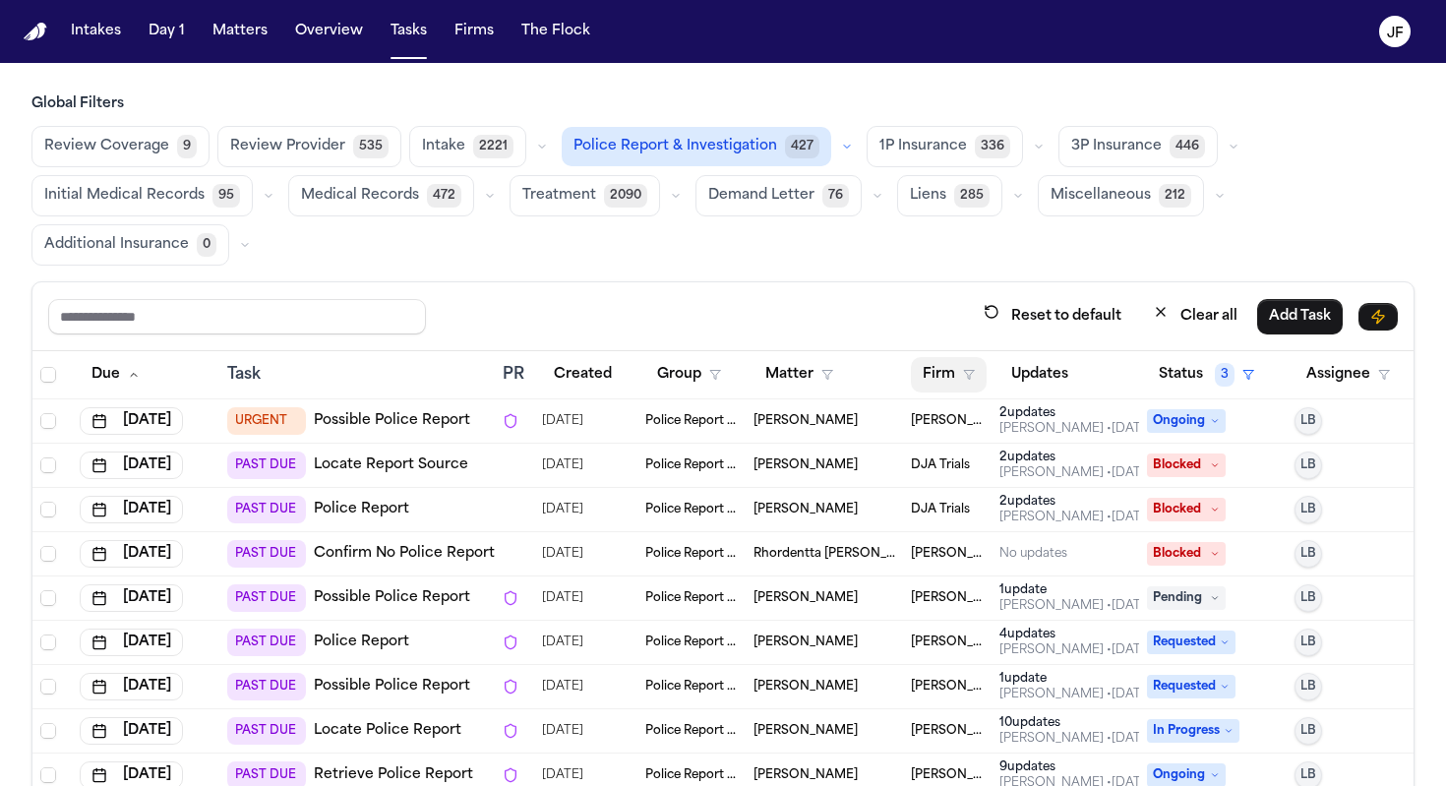
click at [948, 378] on button "Firm" at bounding box center [949, 374] width 76 height 35
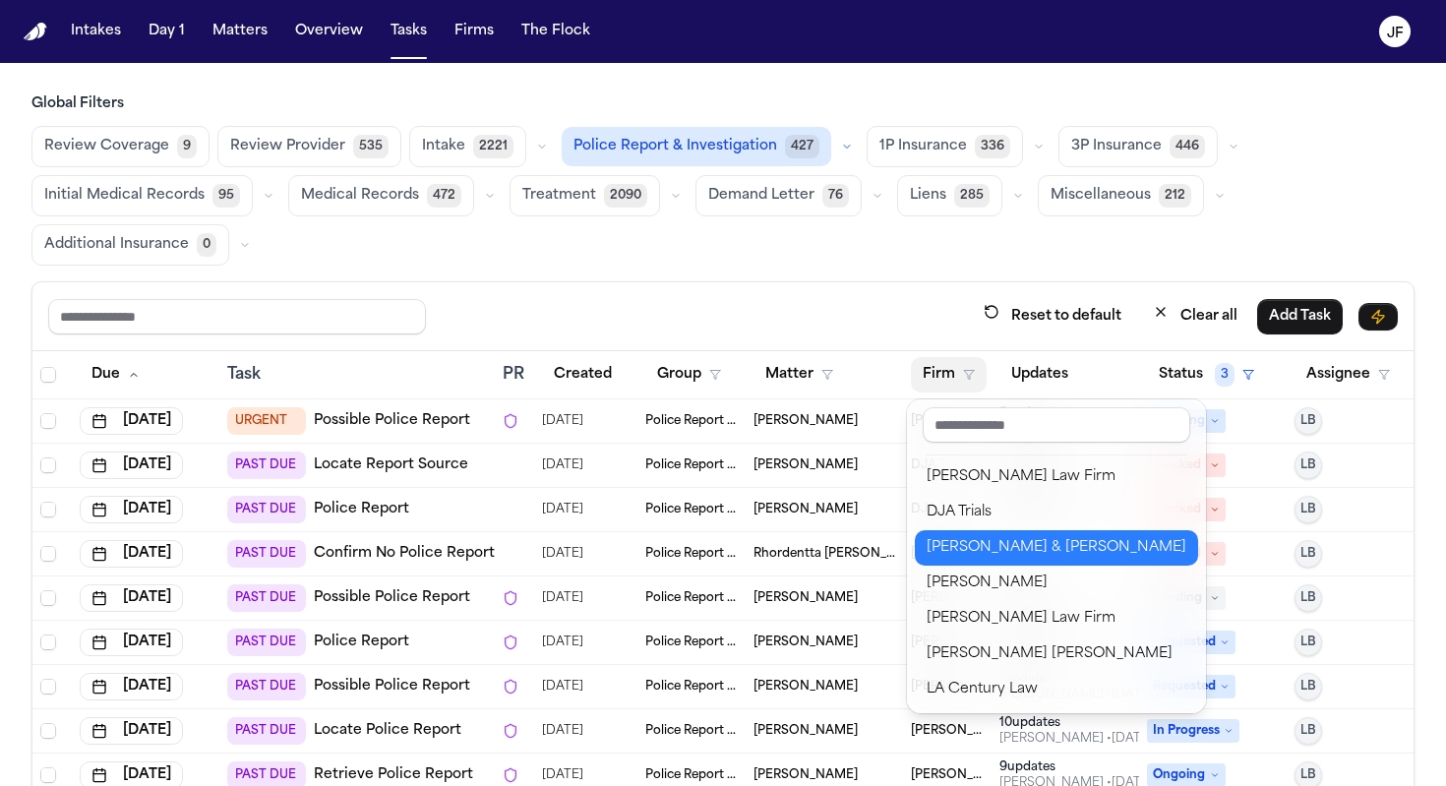
click at [979, 565] on button "[PERSON_NAME] & [PERSON_NAME]" at bounding box center [1056, 547] width 283 height 35
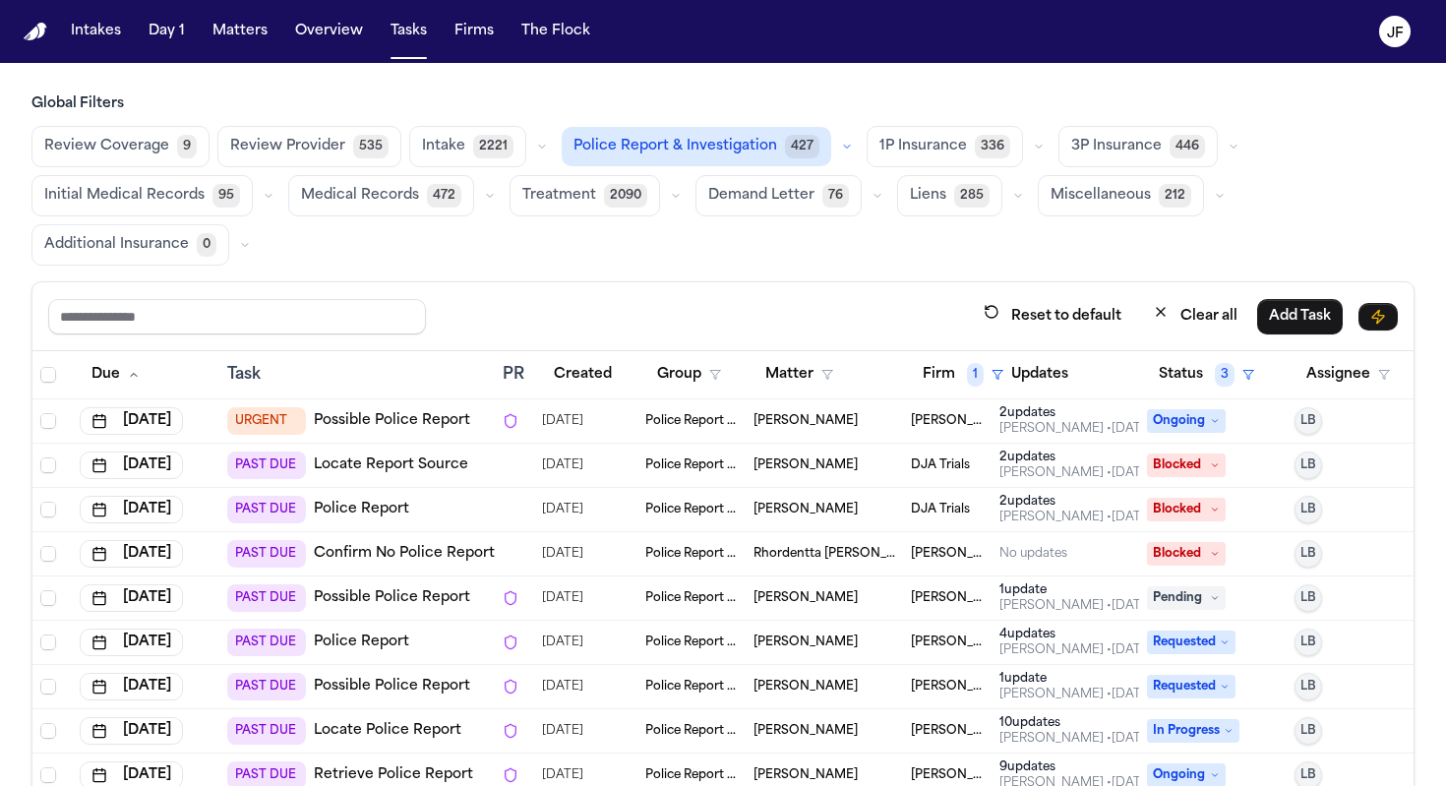
click at [814, 273] on div "Global Filters Review Coverage 9 Review Provider 535 Intake 2221 Police Report …" at bounding box center [722, 507] width 1383 height 827
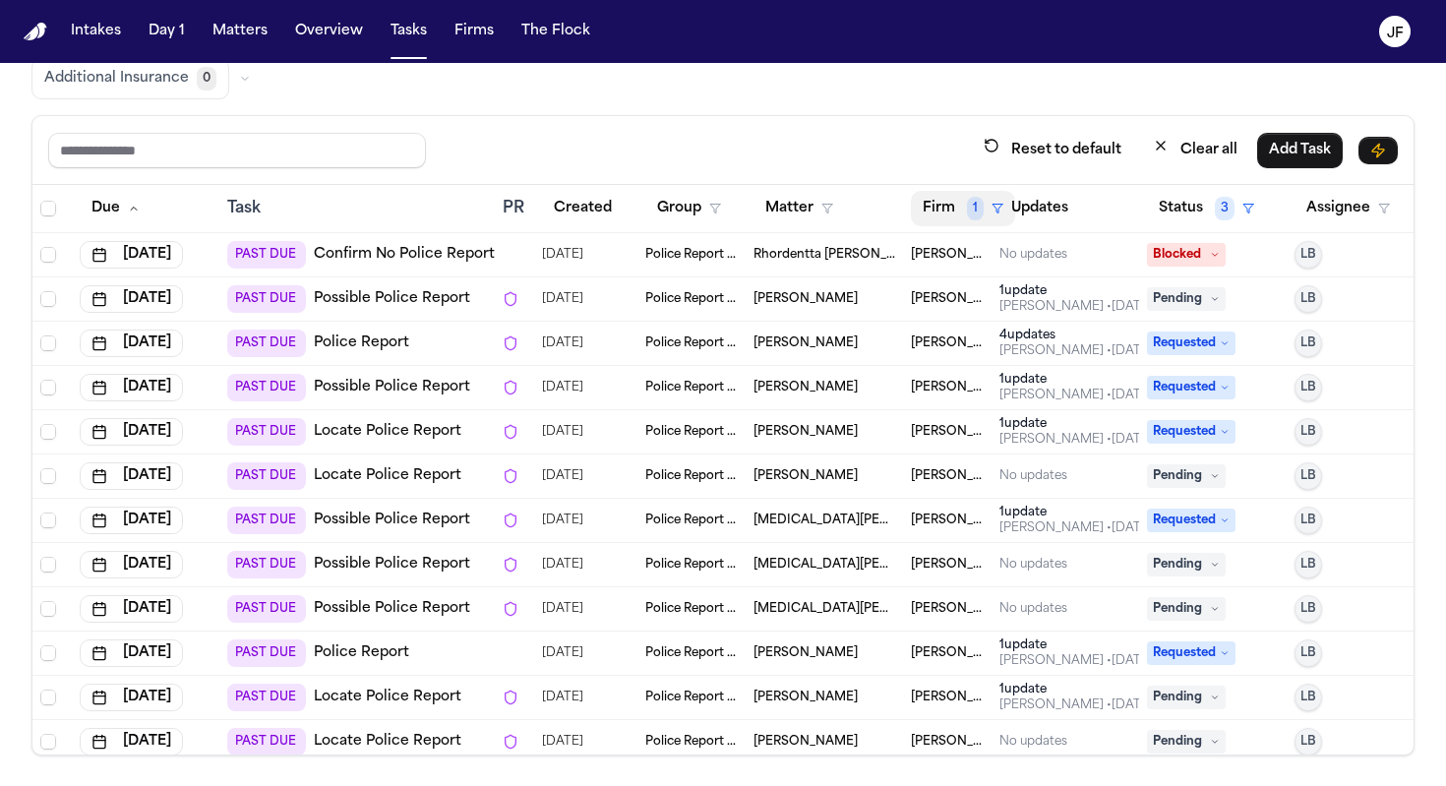
click at [959, 198] on button "Firm 1" at bounding box center [963, 208] width 104 height 35
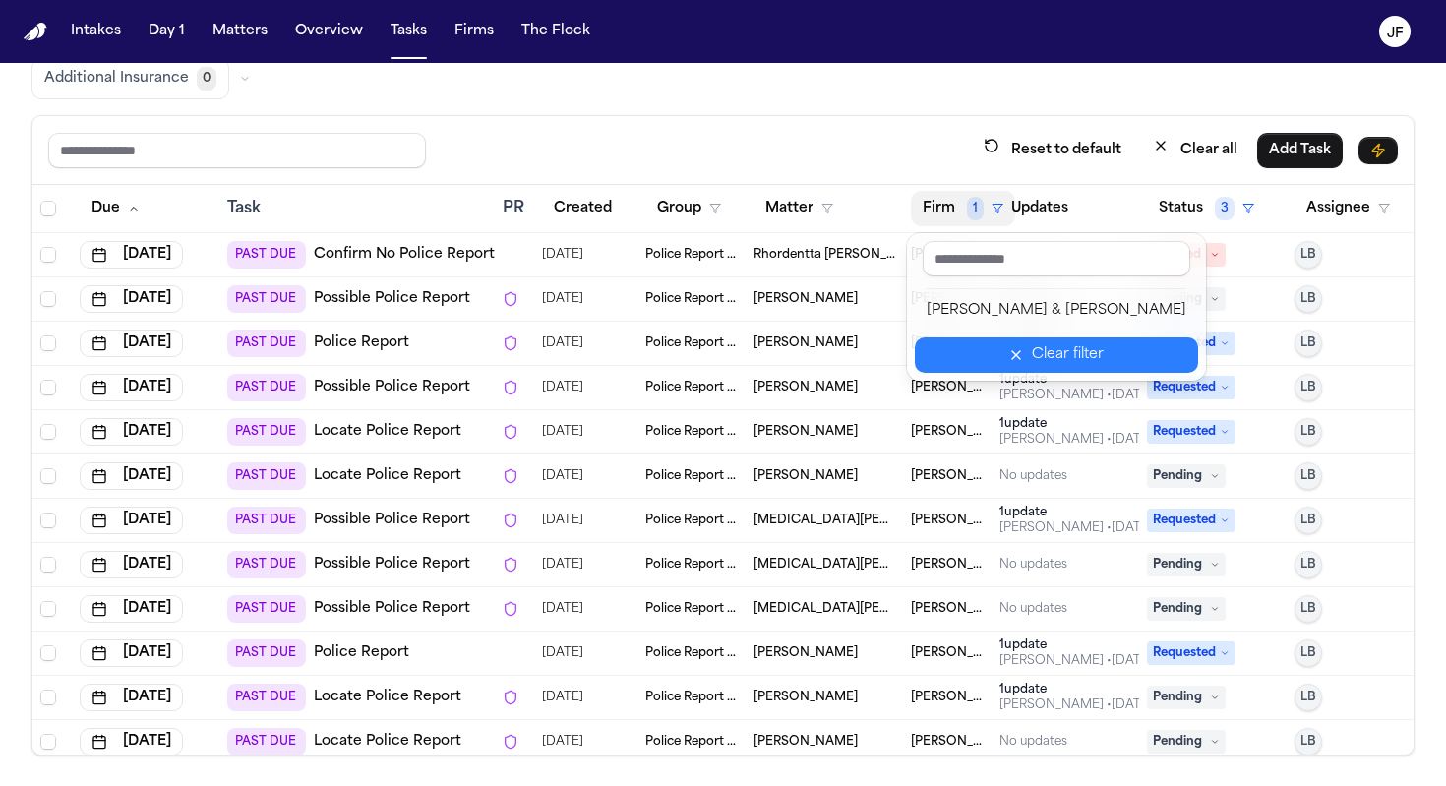
click at [970, 357] on button "Clear filter" at bounding box center [1056, 354] width 283 height 35
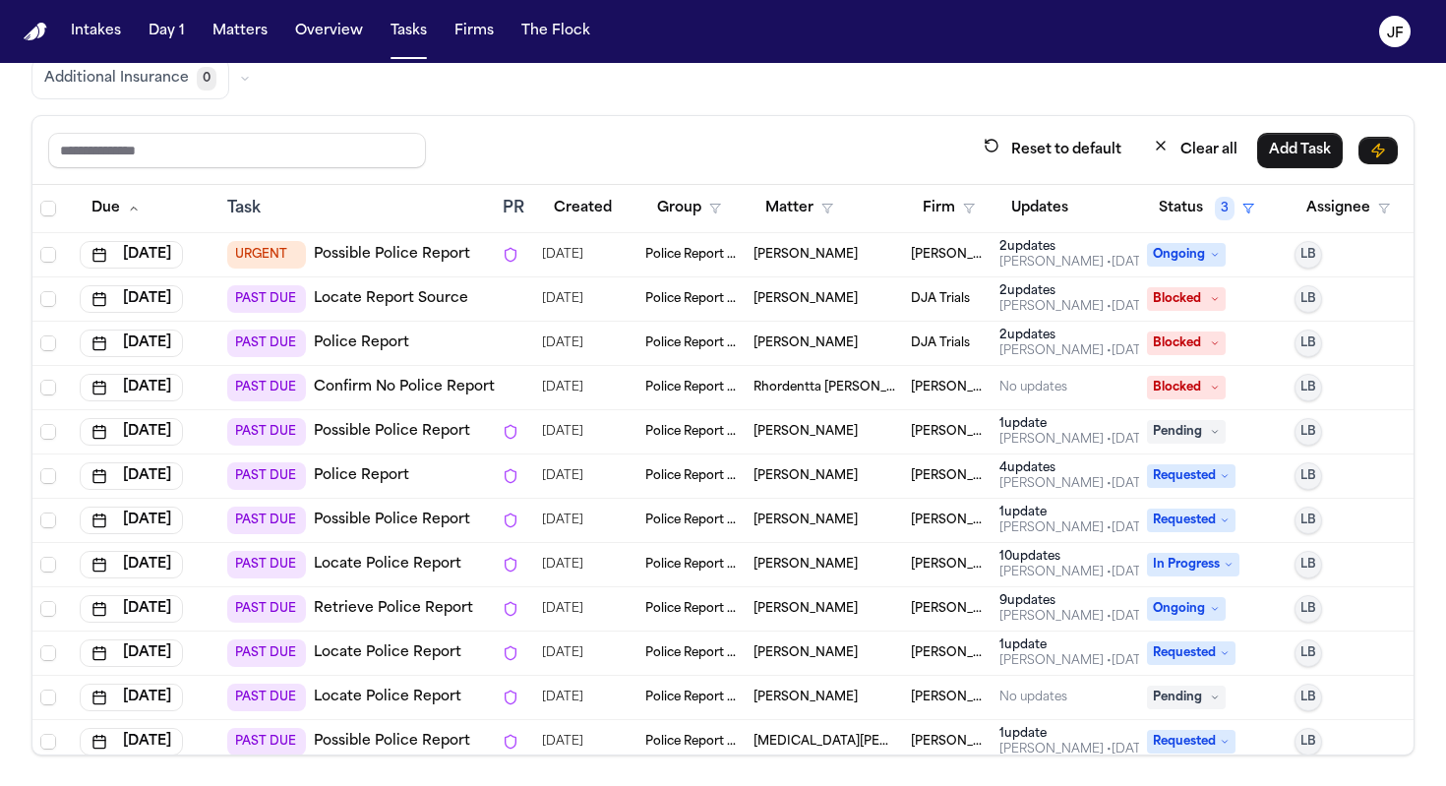
click at [815, 115] on div "Reset to default Clear all Add Task Due Task PR Created Group Matter Firm Updat…" at bounding box center [722, 435] width 1383 height 640
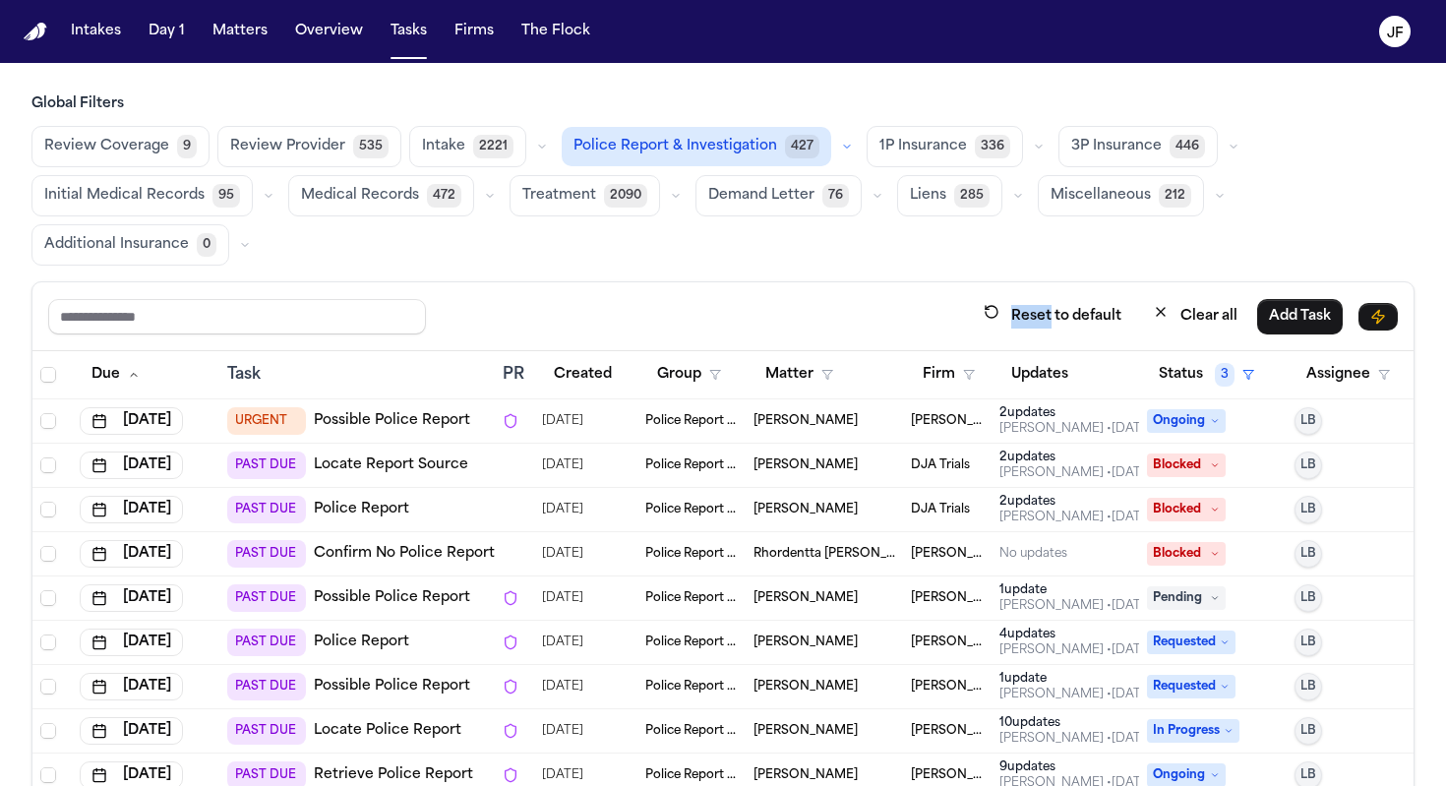
click at [788, 294] on div "Reset to default Clear all Add Task" at bounding box center [722, 316] width 1381 height 69
